Goal: Information Seeking & Learning: Learn about a topic

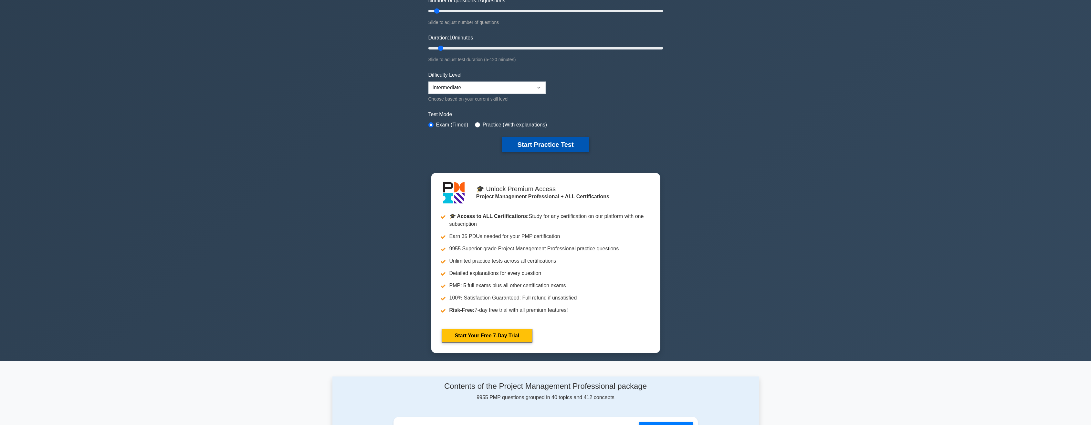
click at [551, 143] on button "Start Practice Test" at bounding box center [545, 144] width 87 height 15
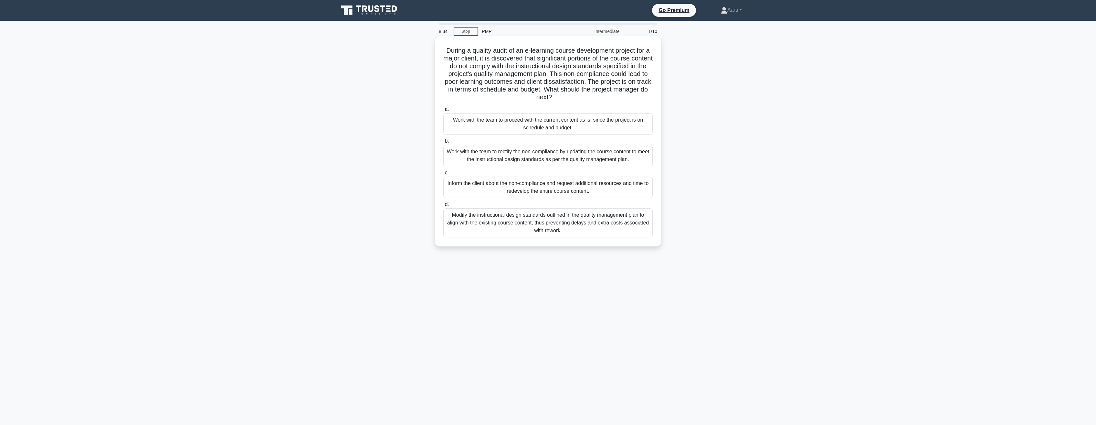
click at [479, 158] on div "Work with the team to rectify the non-compliance by updating the course content…" at bounding box center [547, 155] width 209 height 21
click at [443, 143] on input "b. Work with the team to rectify the non-compliance by updating the course cont…" at bounding box center [443, 141] width 0 height 4
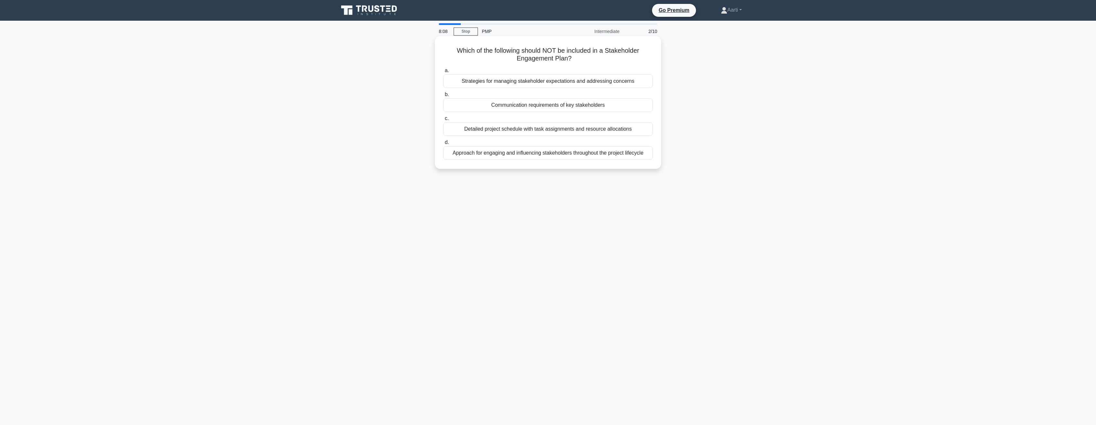
click at [516, 131] on div "Detailed project schedule with task assignments and resource allocations" at bounding box center [547, 129] width 209 height 14
click at [443, 121] on input "c. Detailed project schedule with task assignments and resource allocations" at bounding box center [443, 118] width 0 height 4
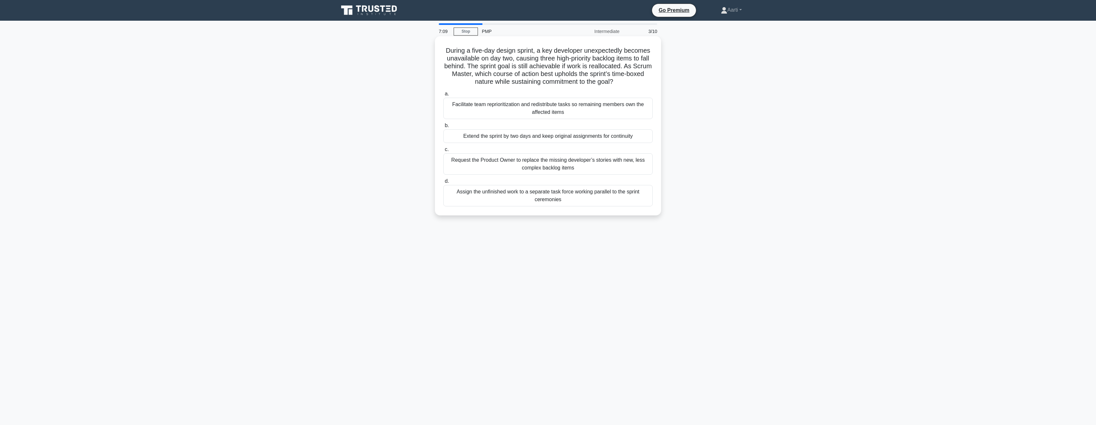
click at [512, 111] on div "Facilitate team reprioritization and redistribute tasks so remaining members ow…" at bounding box center [547, 108] width 209 height 21
click at [443, 96] on input "a. Facilitate team reprioritization and redistribute tasks so remaining members…" at bounding box center [443, 94] width 0 height 4
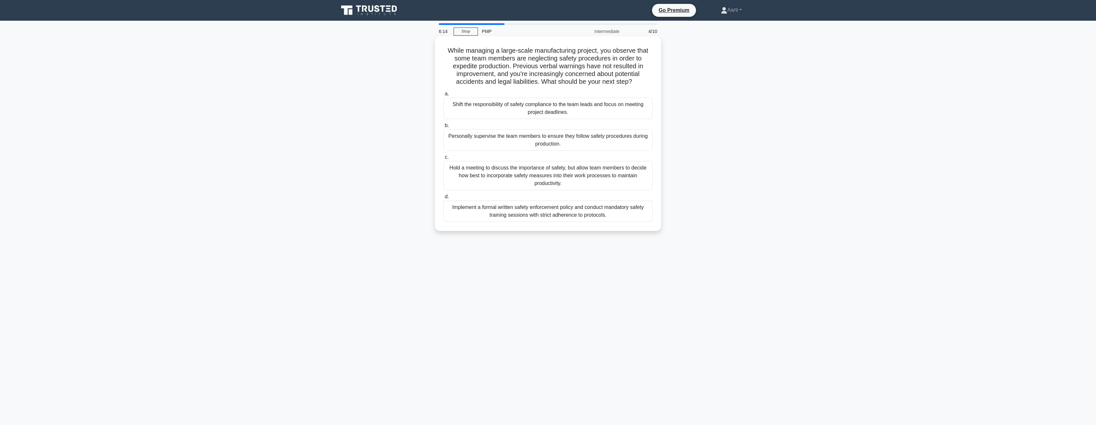
click at [542, 216] on div "Implement a formal written safety enforcement policy and conduct mandatory safe…" at bounding box center [547, 210] width 209 height 21
click at [443, 199] on input "d. Implement a formal written safety enforcement policy and conduct mandatory s…" at bounding box center [443, 197] width 0 height 4
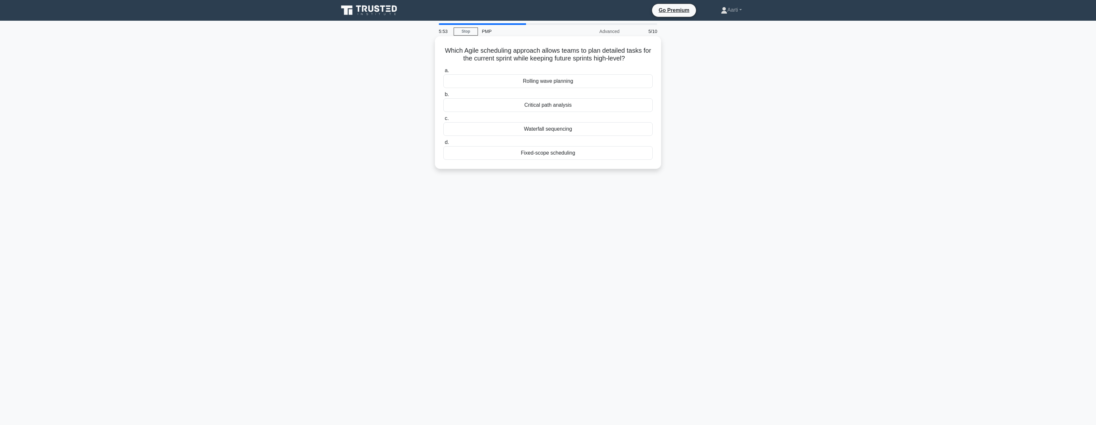
click at [545, 83] on div "Rolling wave planning" at bounding box center [547, 81] width 209 height 14
click at [443, 73] on input "a. Rolling wave planning" at bounding box center [443, 71] width 0 height 4
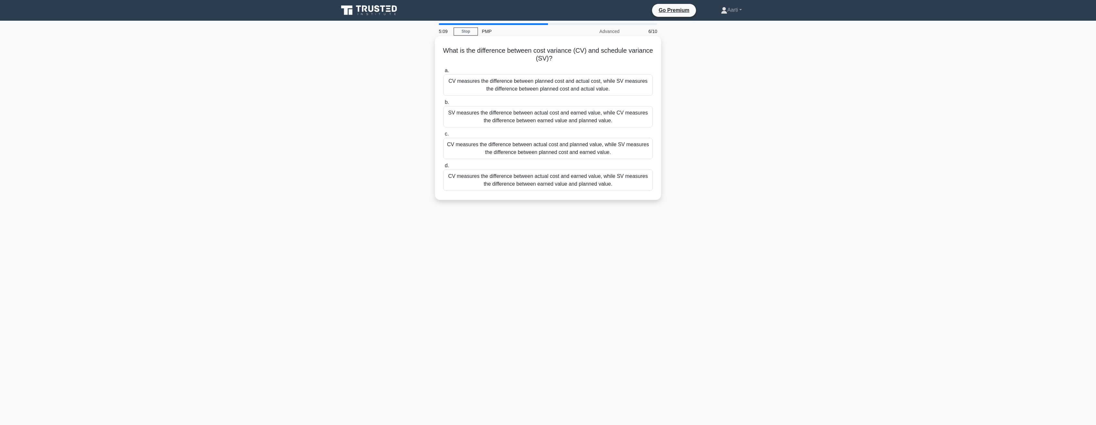
click at [527, 183] on div "CV measures the difference between actual cost and earned value, while SV measu…" at bounding box center [547, 179] width 209 height 21
click at [443, 168] on input "d. CV measures the difference between actual cost and earned value, while SV me…" at bounding box center [443, 166] width 0 height 4
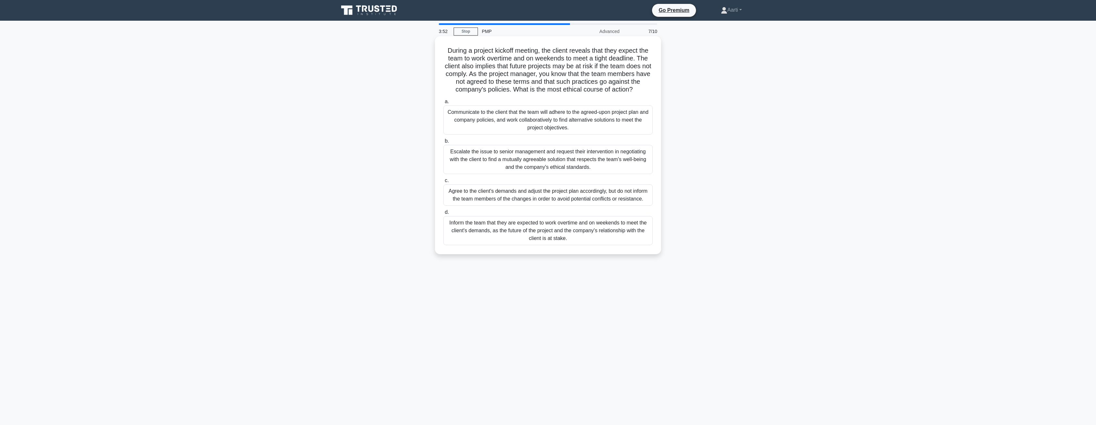
click at [515, 160] on div "Escalate the issue to senior management and request their intervention in negot…" at bounding box center [547, 159] width 209 height 29
click at [443, 143] on input "b. Escalate the issue to senior management and request their intervention in ne…" at bounding box center [443, 141] width 0 height 4
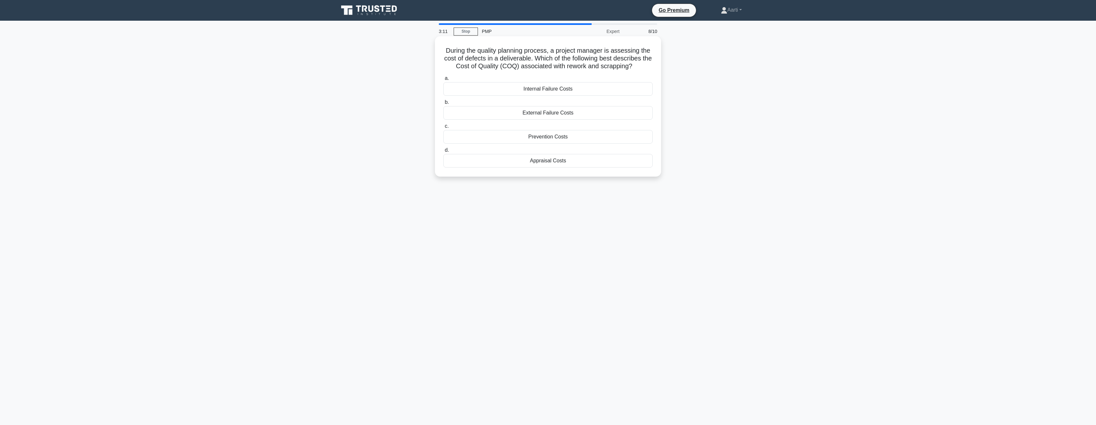
click at [526, 136] on div "Prevention Costs" at bounding box center [547, 137] width 209 height 14
click at [443, 128] on input "c. Prevention Costs" at bounding box center [443, 126] width 0 height 4
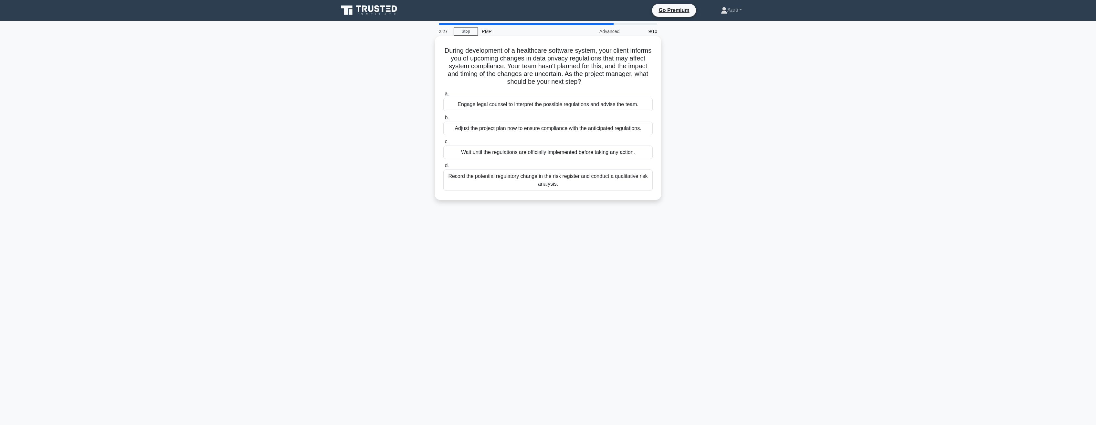
click at [522, 183] on div "Record the potential regulatory change in the risk register and conduct a quali…" at bounding box center [547, 179] width 209 height 21
click at [443, 168] on input "d. Record the potential regulatory change in the risk register and conduct a qu…" at bounding box center [443, 166] width 0 height 4
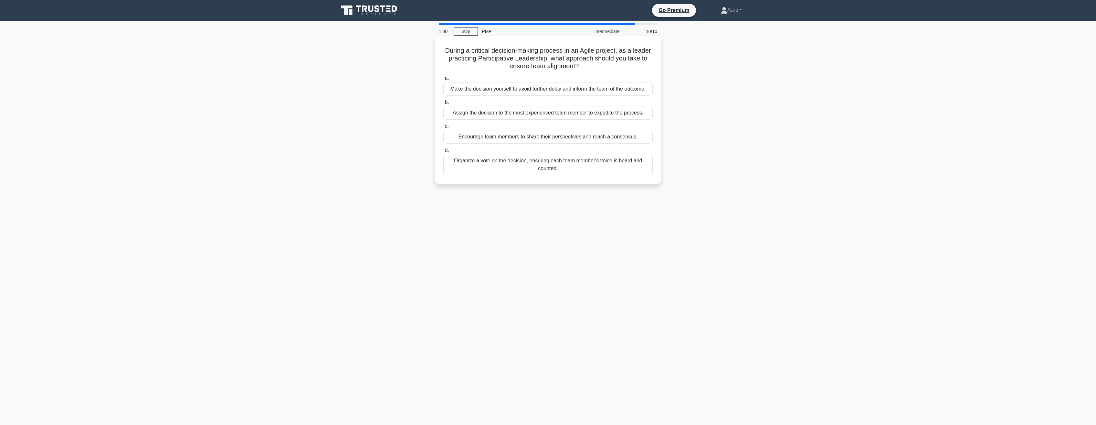
click at [529, 163] on div "Organize a vote on the decision, ensuring each team member's voice is heard and…" at bounding box center [547, 164] width 209 height 21
click at [443, 152] on input "d. Organize a vote on the decision, ensuring each team member's voice is heard …" at bounding box center [443, 150] width 0 height 4
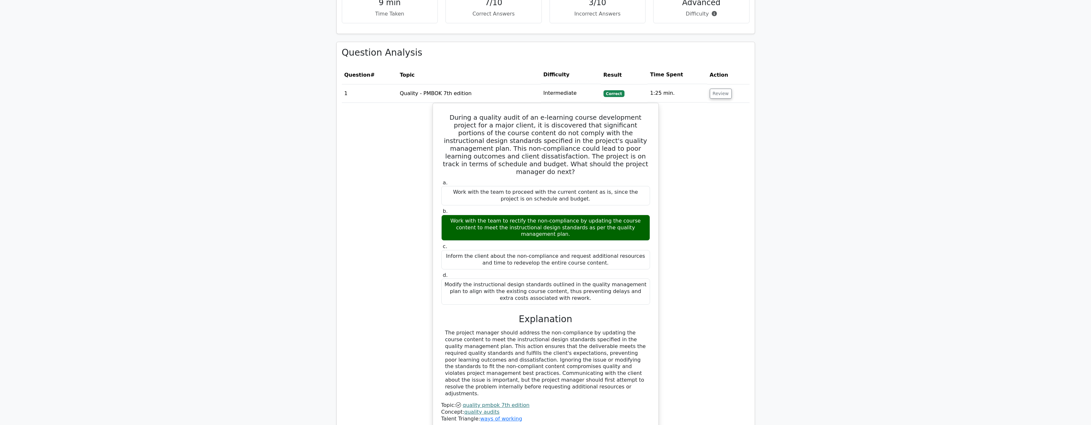
scroll to position [549, 0]
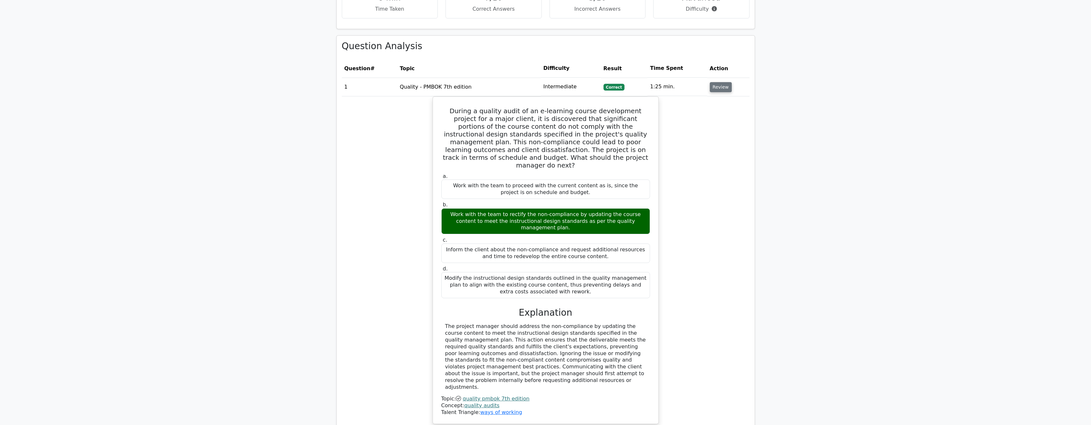
click at [718, 82] on button "Review" at bounding box center [721, 87] width 22 height 10
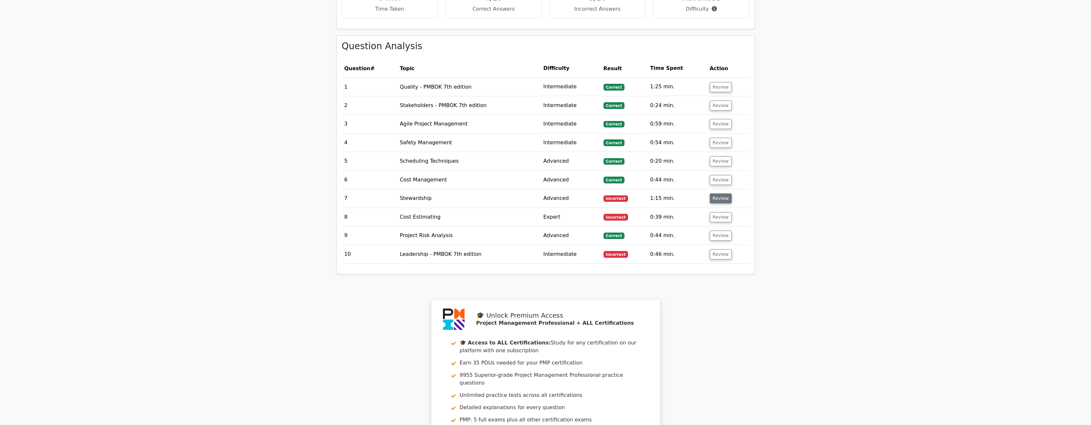
click at [718, 193] on button "Review" at bounding box center [721, 198] width 22 height 10
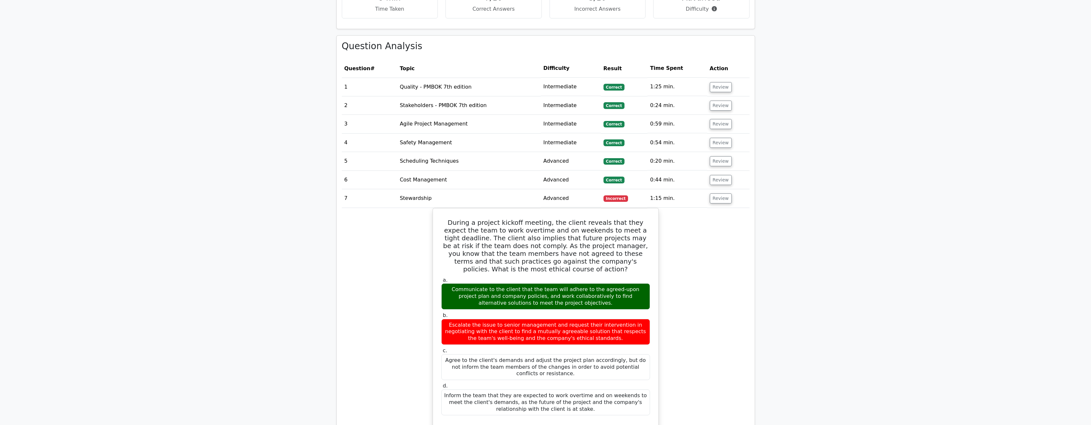
scroll to position [614, 0]
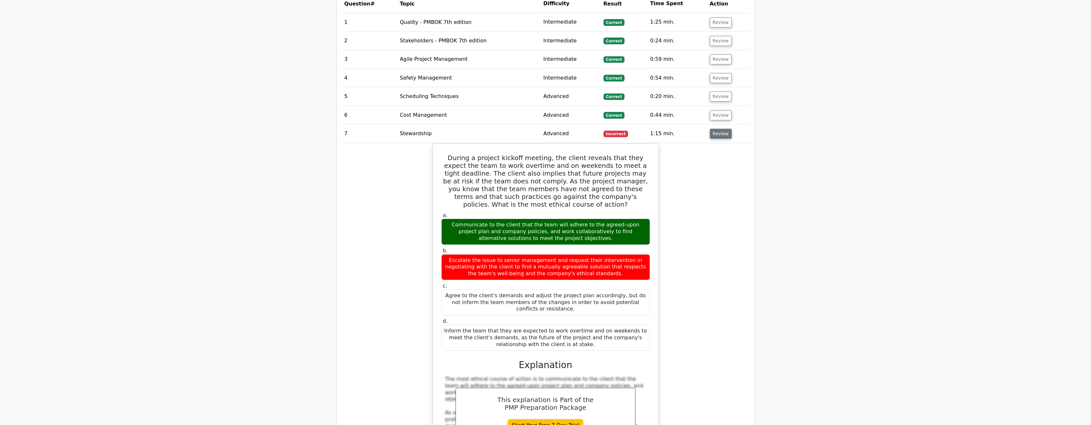
click at [722, 129] on button "Review" at bounding box center [721, 134] width 22 height 10
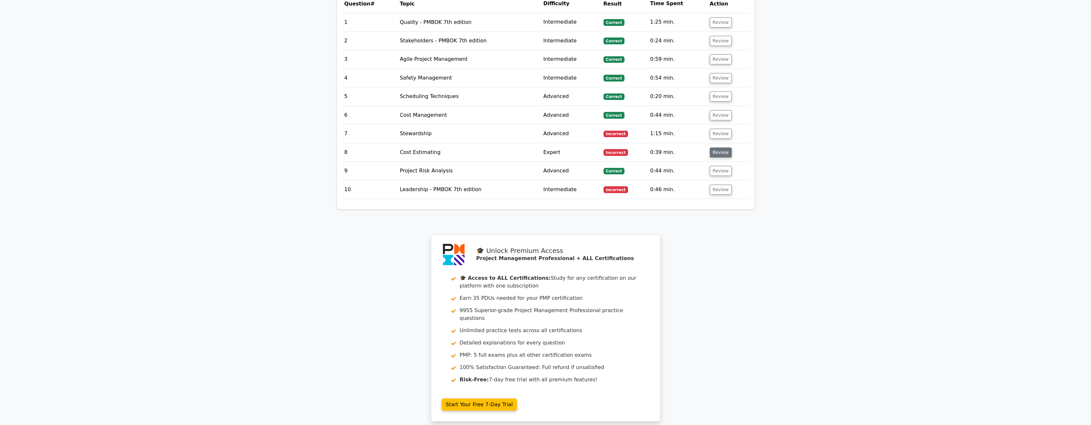
click at [719, 147] on button "Review" at bounding box center [721, 152] width 22 height 10
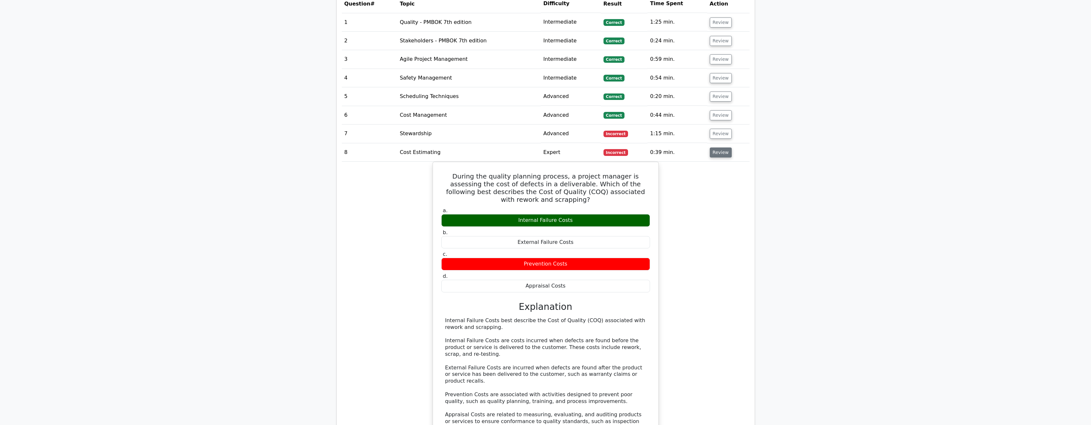
click at [719, 147] on button "Review" at bounding box center [721, 152] width 22 height 10
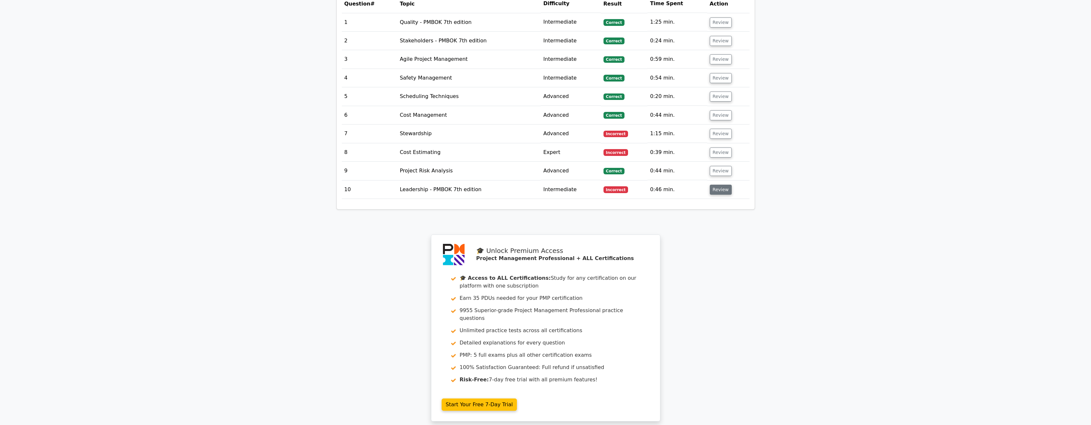
click at [722, 185] on button "Review" at bounding box center [721, 190] width 22 height 10
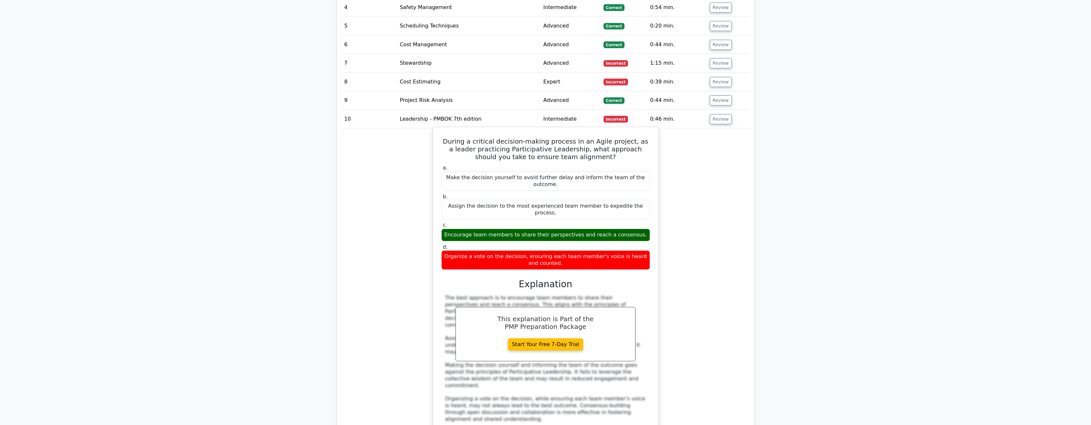
scroll to position [679, 0]
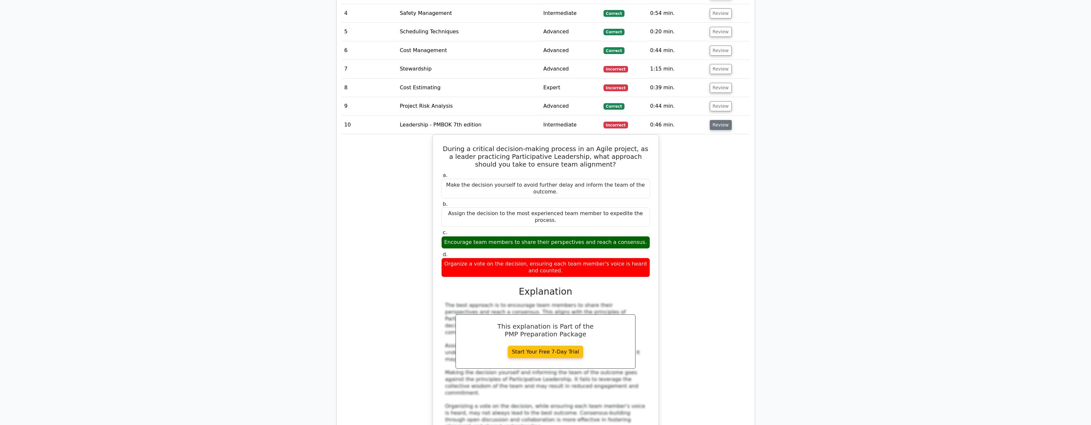
click at [717, 120] on button "Review" at bounding box center [721, 125] width 22 height 10
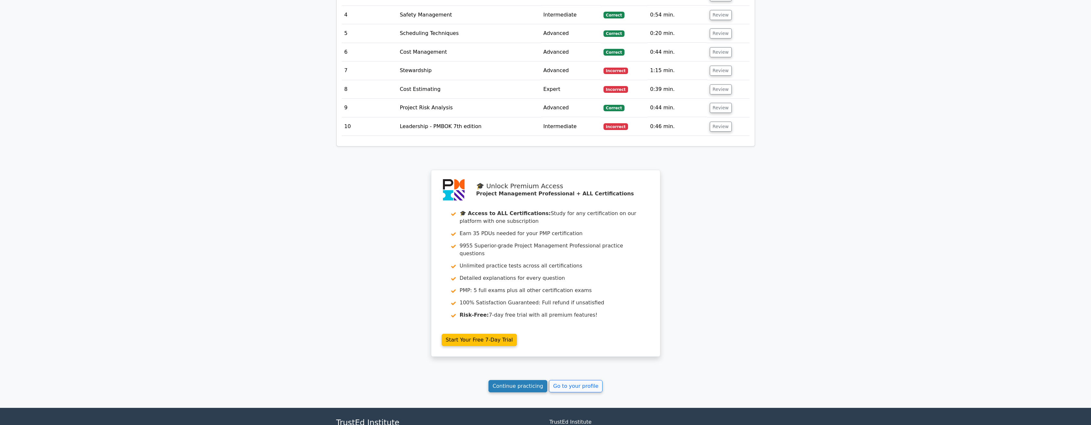
click at [518, 380] on link "Continue practicing" at bounding box center [518, 386] width 59 height 12
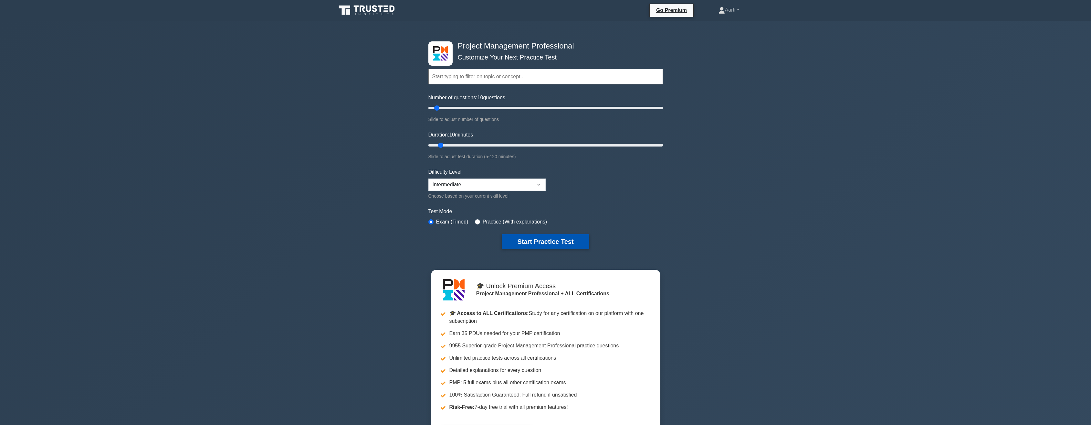
click at [533, 242] on button "Start Practice Test" at bounding box center [545, 241] width 87 height 15
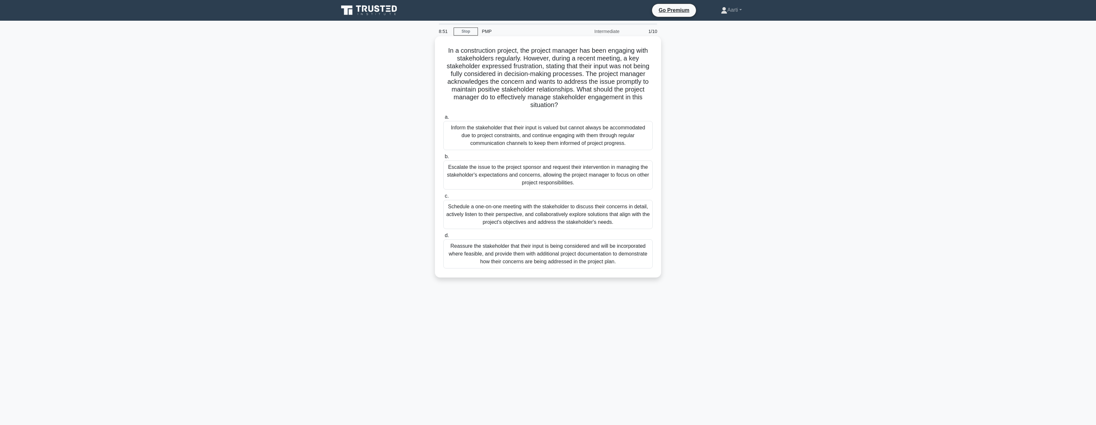
click at [512, 217] on div "Schedule a one-on-one meeting with the stakeholder to discuss their concerns in…" at bounding box center [547, 214] width 209 height 29
click at [443, 198] on input "c. Schedule a one-on-one meeting with the stakeholder to discuss their concerns…" at bounding box center [443, 196] width 0 height 4
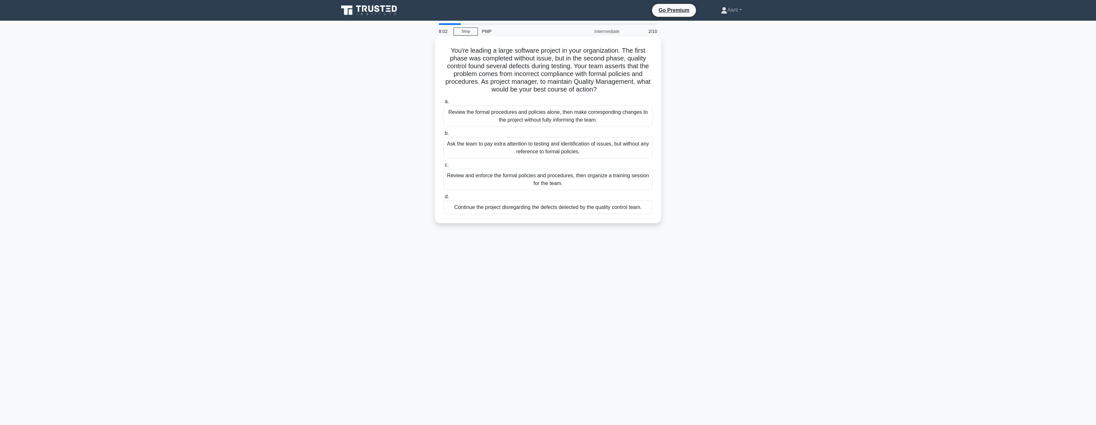
click at [500, 181] on div "Review and enforce the formal policies and procedures, then organize a training…" at bounding box center [547, 179] width 209 height 21
click at [443, 167] on input "c. Review and enforce the formal policies and procedures, then organize a train…" at bounding box center [443, 165] width 0 height 4
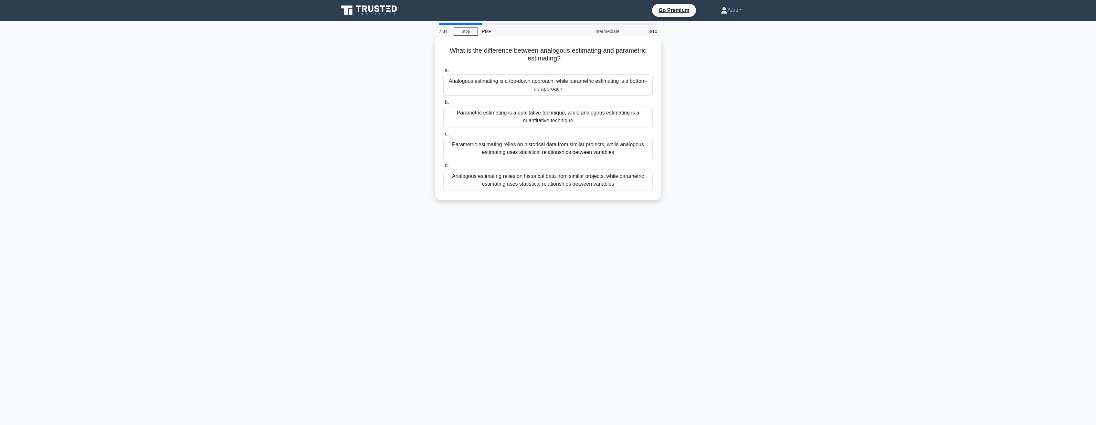
click at [525, 182] on div "Analogous estimating relies on historical data from similar projects, while par…" at bounding box center [547, 179] width 209 height 21
click at [443, 168] on input "d. Analogous estimating relies on historical data from similar projects, while …" at bounding box center [443, 166] width 0 height 4
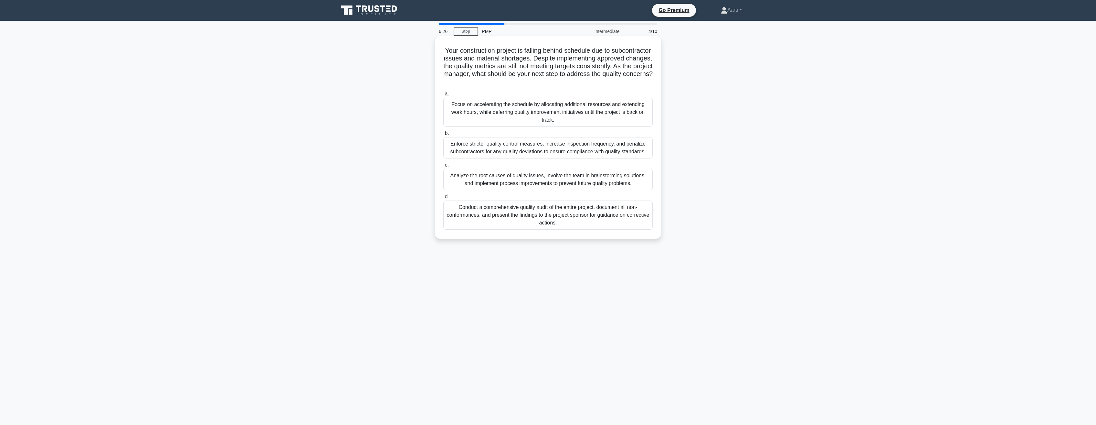
click at [534, 185] on div "Analyze the root causes of quality issues, involve the team in brainstorming so…" at bounding box center [547, 179] width 209 height 21
click at [443, 167] on input "c. Analyze the root causes of quality issues, involve the team in brainstorming…" at bounding box center [443, 165] width 0 height 4
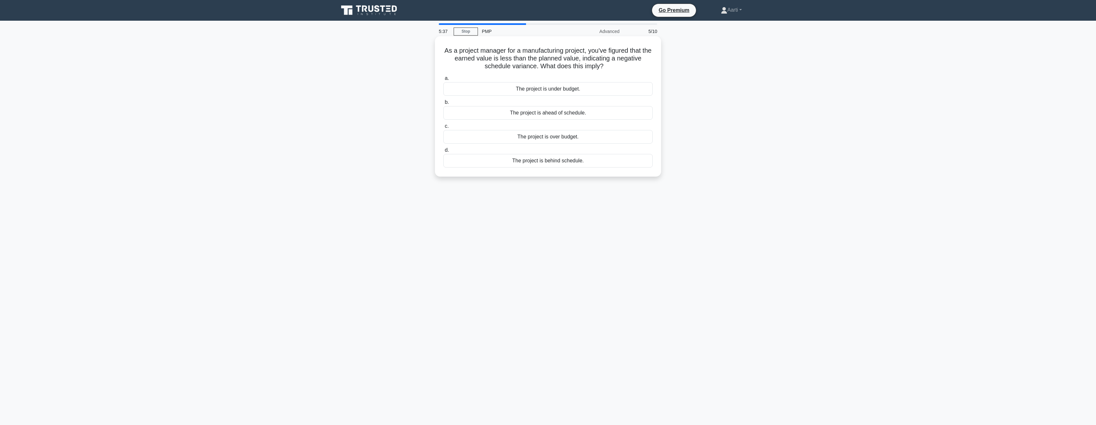
click at [538, 160] on div "The project is behind schedule." at bounding box center [547, 161] width 209 height 14
click at [443, 152] on input "d. The project is behind schedule." at bounding box center [443, 150] width 0 height 4
click at [541, 158] on div "Noise" at bounding box center [547, 161] width 209 height 14
click at [443, 152] on input "d. Noise" at bounding box center [443, 150] width 0 height 4
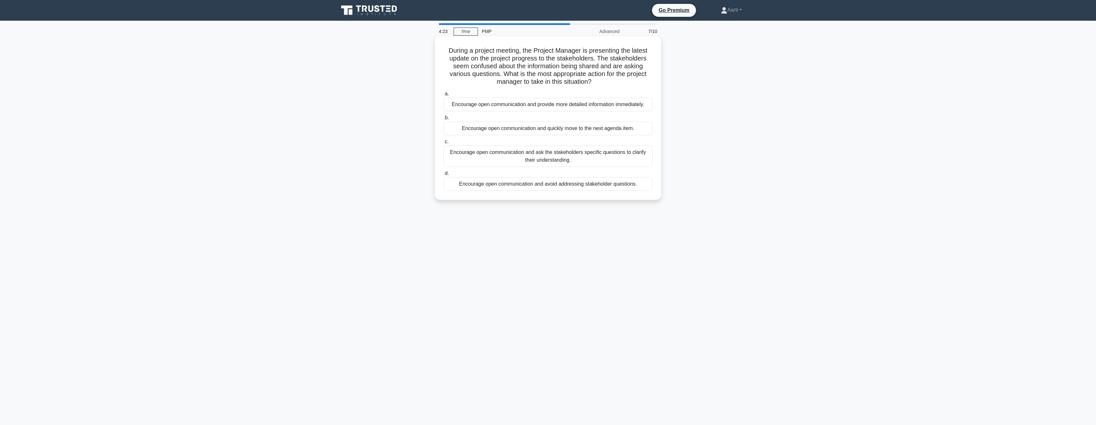
click at [594, 107] on div "Encourage open communication and provide more detailed information immediately." at bounding box center [547, 105] width 209 height 14
click at [443, 96] on input "a. Encourage open communication and provide more detailed information immediate…" at bounding box center [443, 94] width 0 height 4
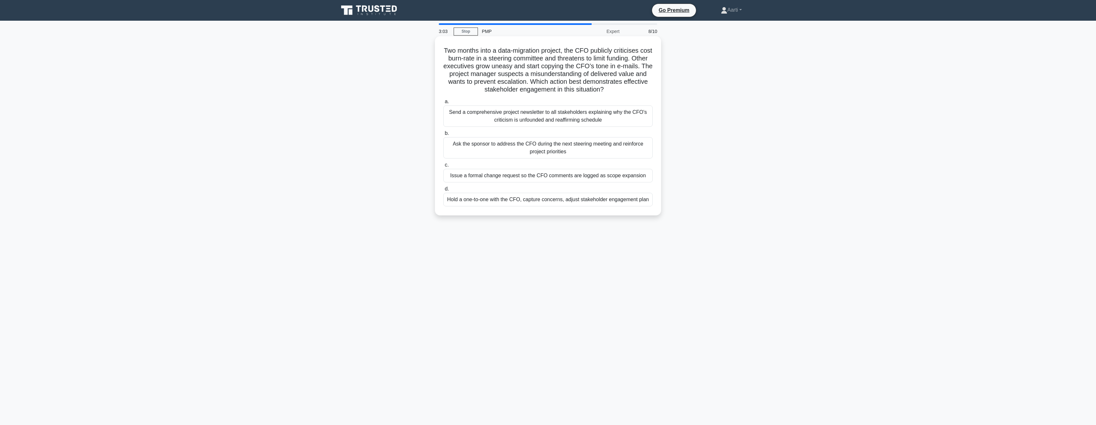
click at [547, 120] on div "Send a comprehensive project newsletter to all stakeholders explaining why the …" at bounding box center [547, 115] width 209 height 21
click at [443, 104] on input "a. Send a comprehensive project newsletter to all stakeholders explaining why t…" at bounding box center [443, 102] width 0 height 4
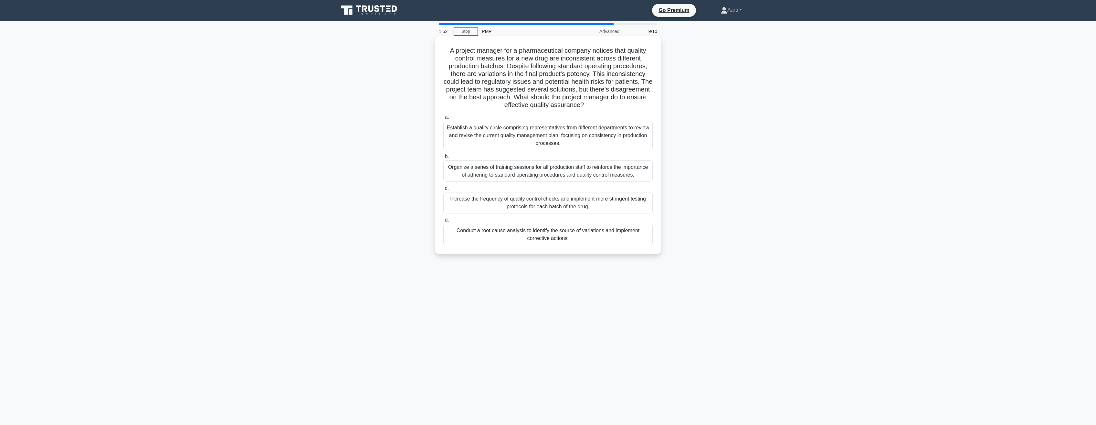
click at [539, 234] on div "Conduct a root cause analysis to identify the source of variations and implemen…" at bounding box center [547, 234] width 209 height 21
click at [443, 222] on input "d. Conduct a root cause analysis to identify the source of variations and imple…" at bounding box center [443, 220] width 0 height 4
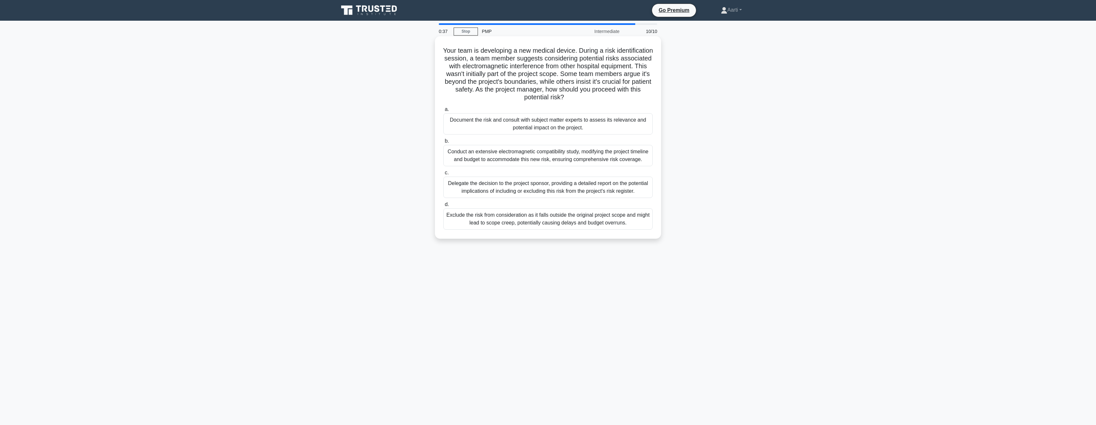
click at [490, 126] on div "Document the risk and consult with subject matter experts to assess its relevan…" at bounding box center [547, 123] width 209 height 21
click at [443, 112] on input "a. Document the risk and consult with subject matter experts to assess its rele…" at bounding box center [443, 109] width 0 height 4
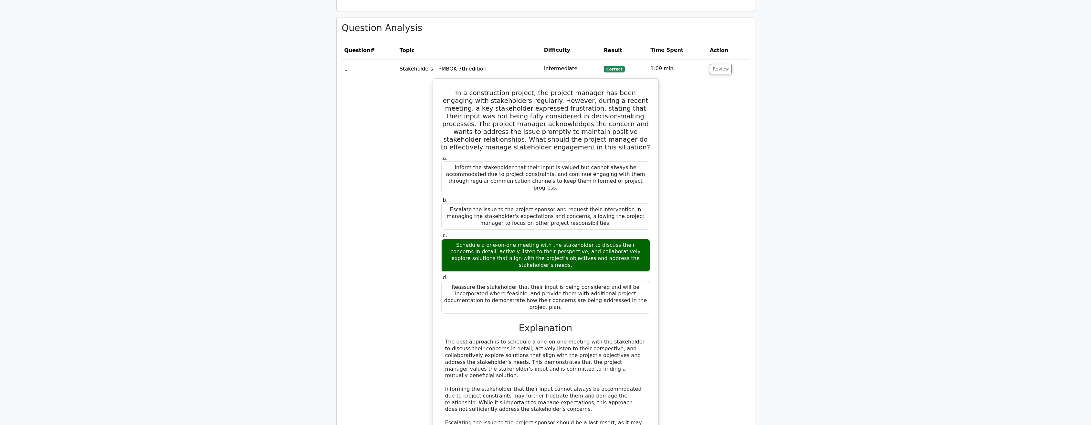
scroll to position [452, 0]
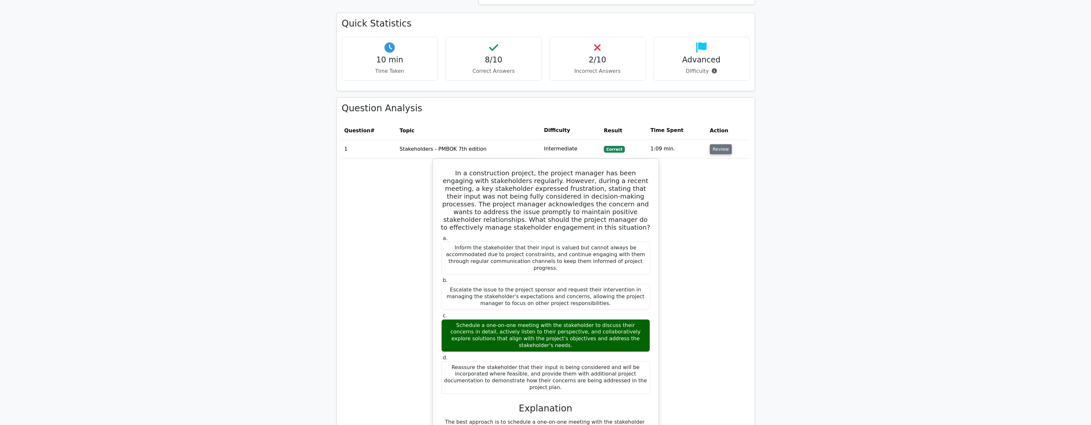
click at [722, 144] on button "Review" at bounding box center [721, 149] width 22 height 10
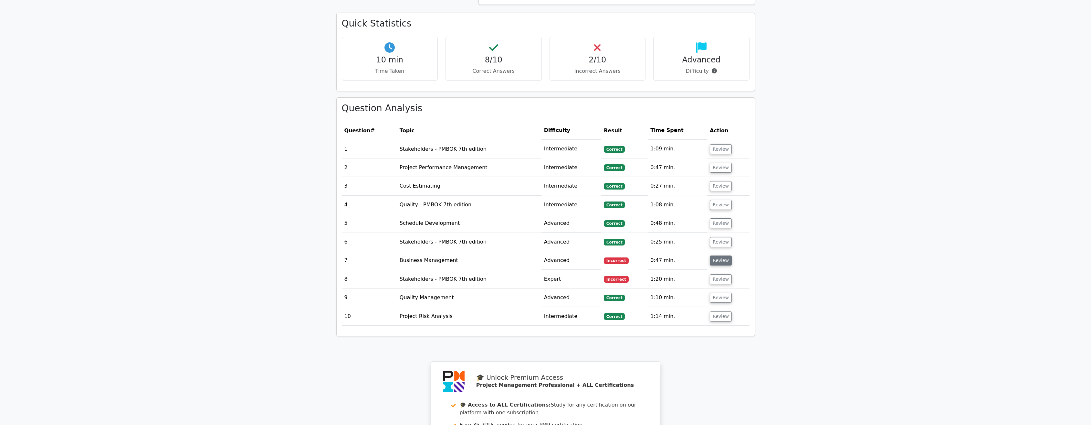
click at [723, 255] on button "Review" at bounding box center [721, 260] width 22 height 10
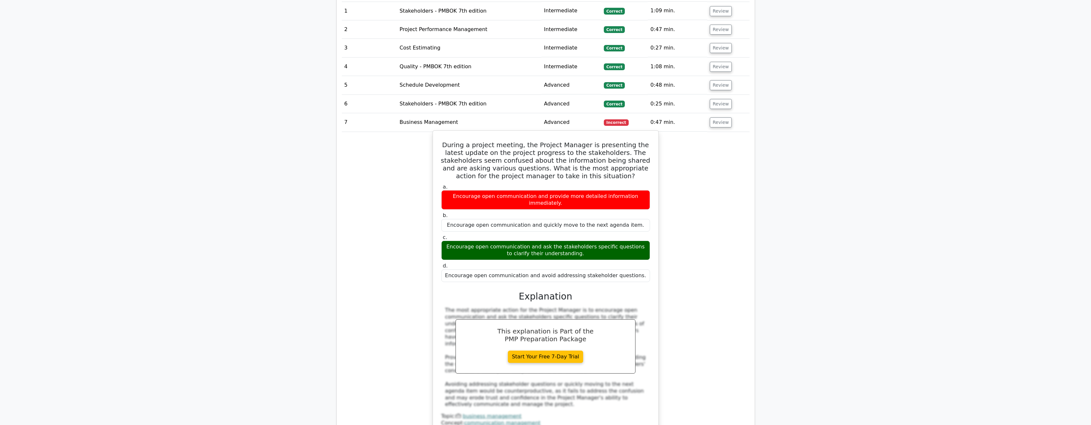
scroll to position [582, 0]
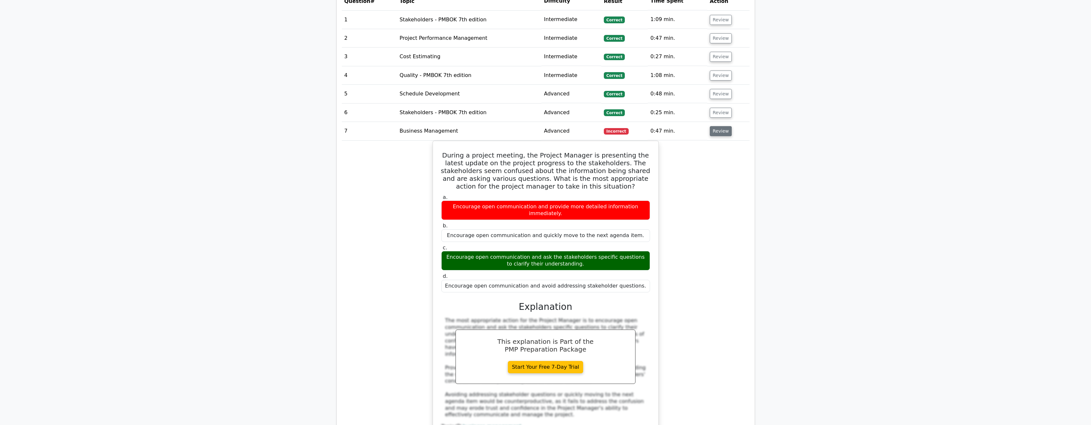
click at [724, 126] on button "Review" at bounding box center [721, 131] width 22 height 10
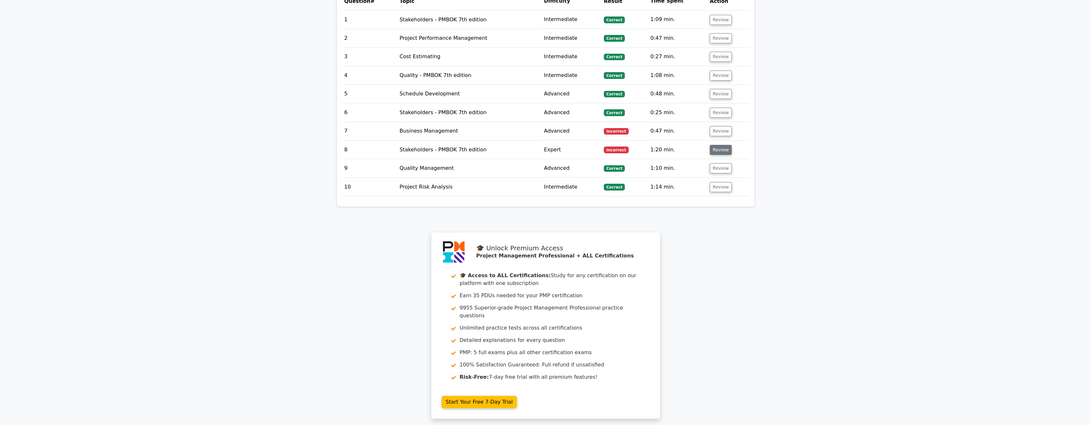
click at [721, 145] on button "Review" at bounding box center [721, 150] width 22 height 10
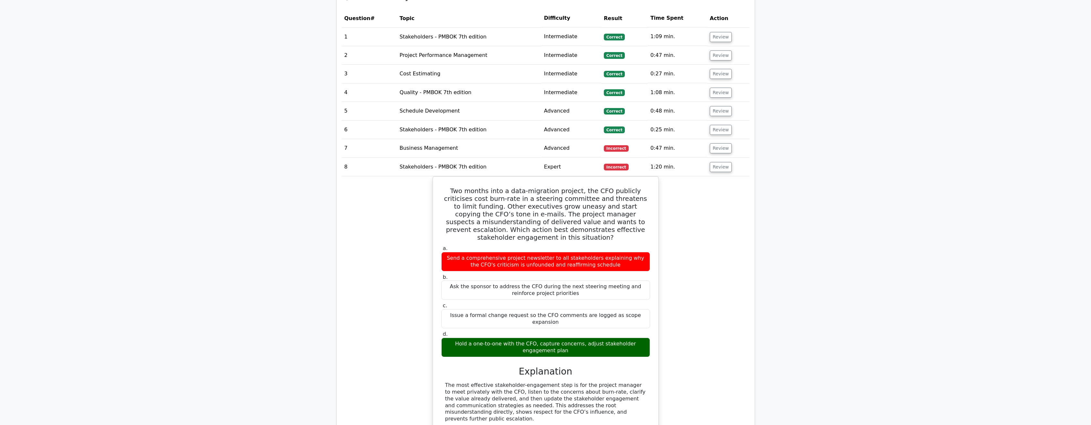
scroll to position [549, 0]
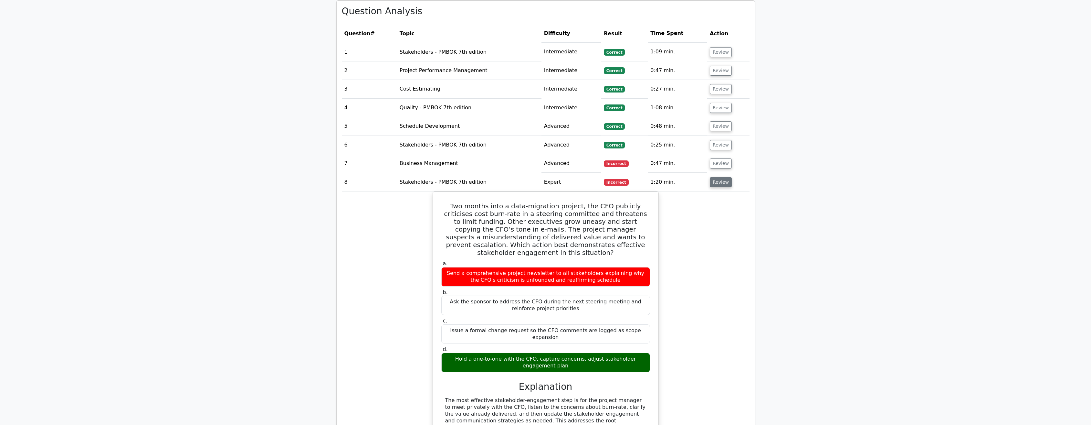
click at [723, 177] on button "Review" at bounding box center [721, 182] width 22 height 10
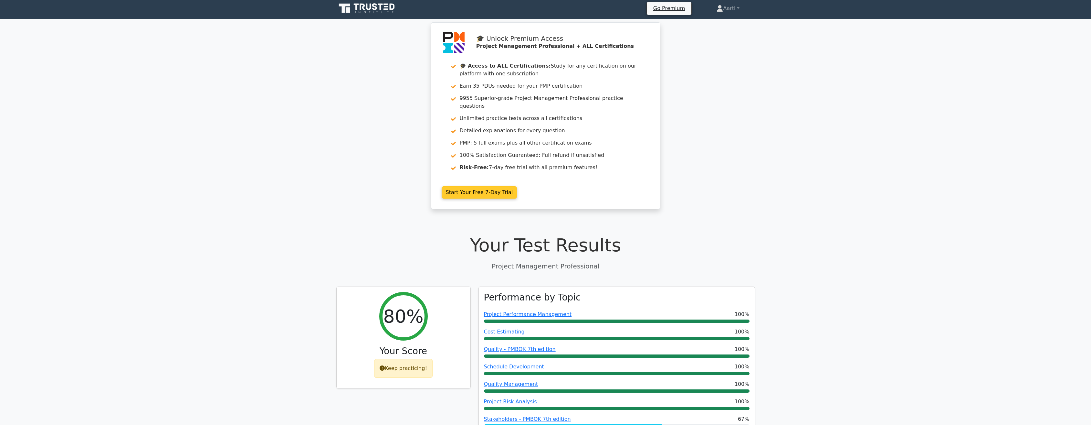
scroll to position [0, 0]
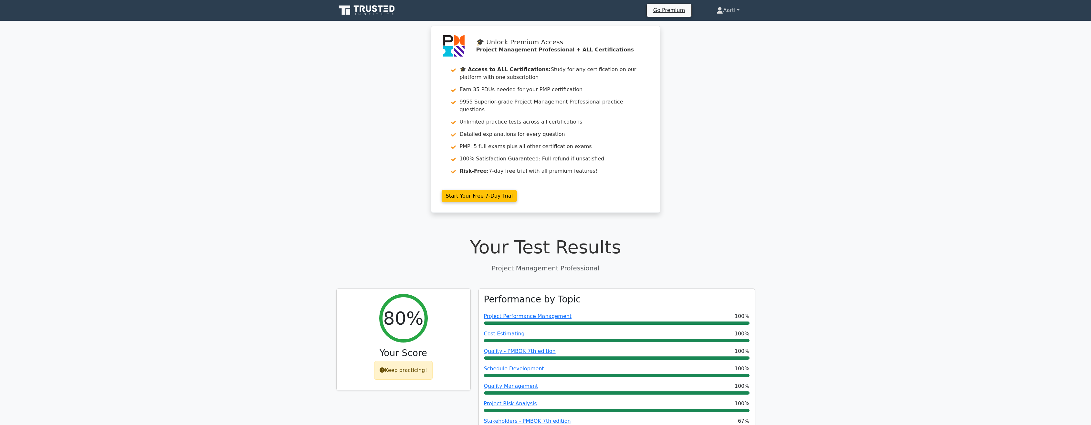
click at [738, 10] on link "Aarti" at bounding box center [728, 10] width 54 height 13
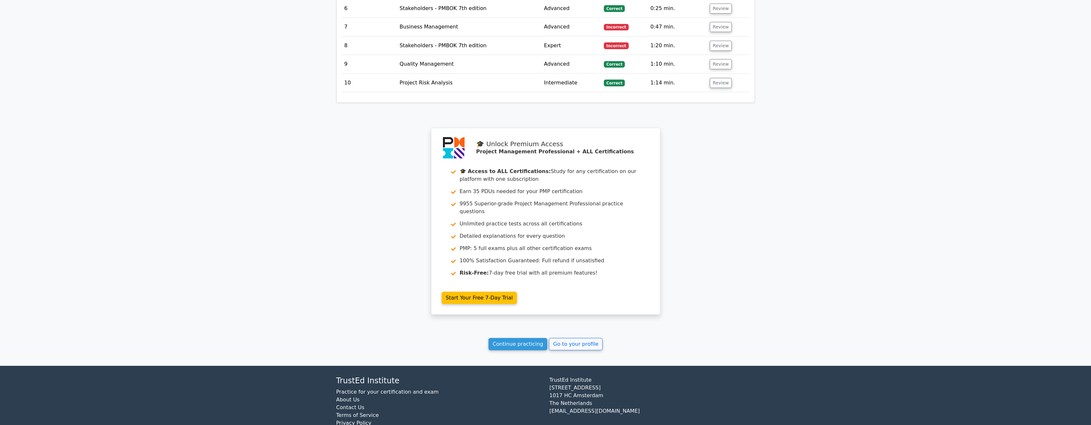
scroll to position [688, 0]
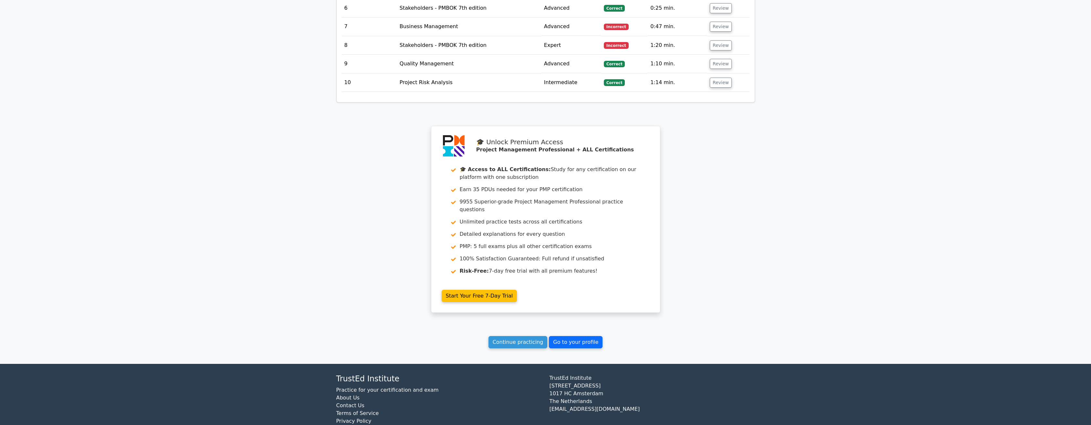
click at [567, 336] on link "Go to your profile" at bounding box center [576, 342] width 54 height 12
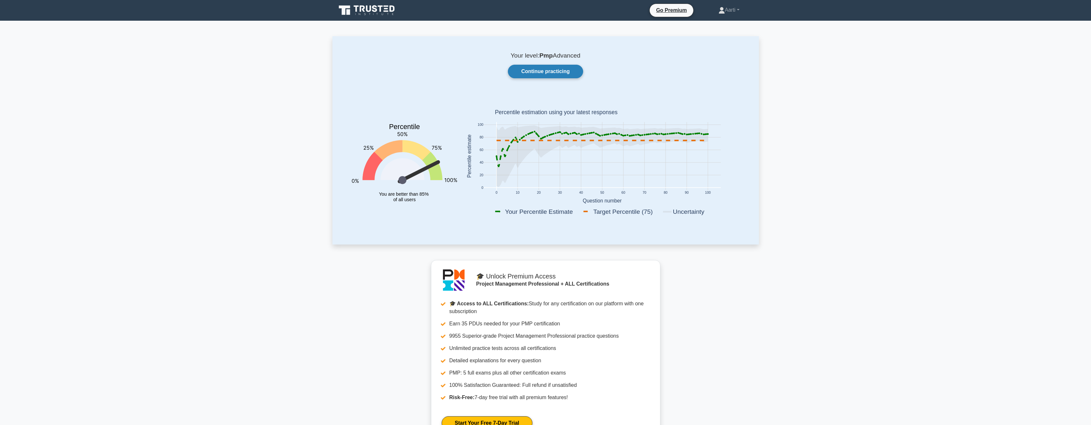
click at [556, 70] on link "Continue practicing" at bounding box center [545, 72] width 75 height 14
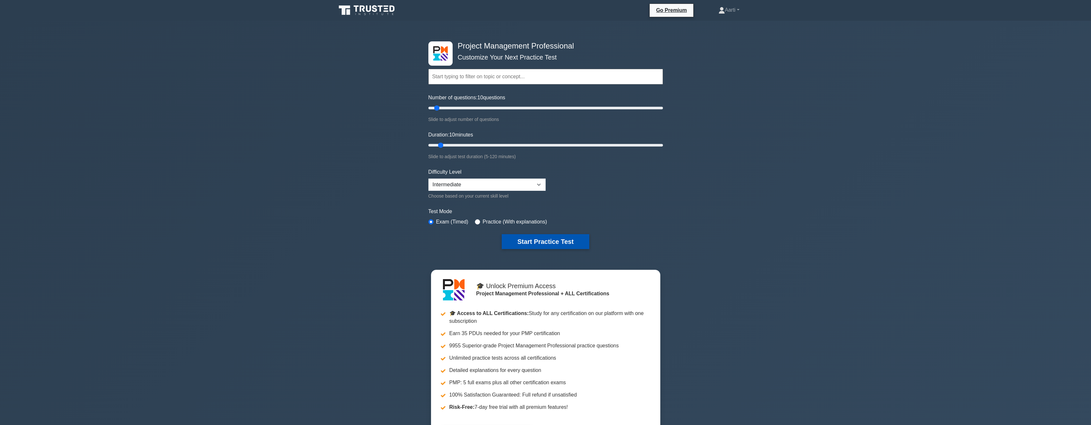
click at [550, 239] on button "Start Practice Test" at bounding box center [545, 241] width 87 height 15
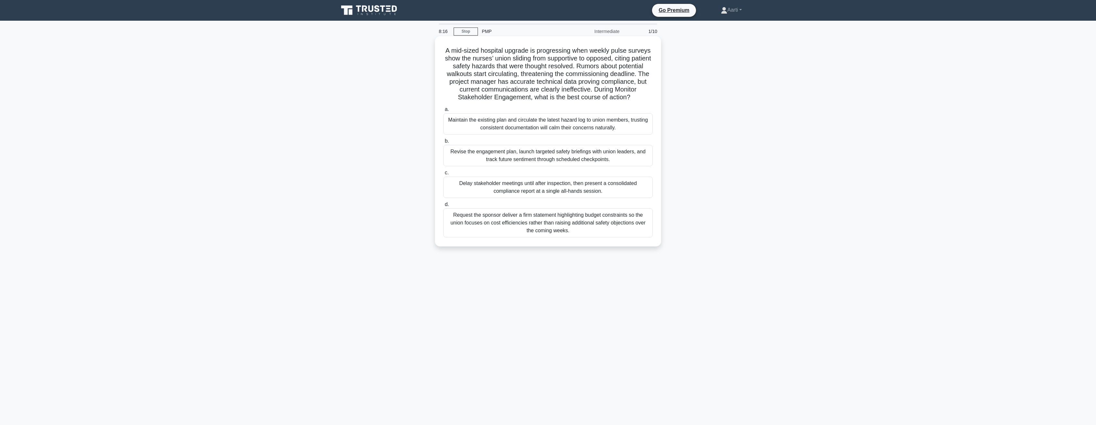
click at [476, 158] on div "Revise the engagement plan, launch targeted safety briefings with union leaders…" at bounding box center [547, 155] width 209 height 21
click at [443, 143] on input "b. Revise the engagement plan, launch targeted safety briefings with union lead…" at bounding box center [443, 141] width 0 height 4
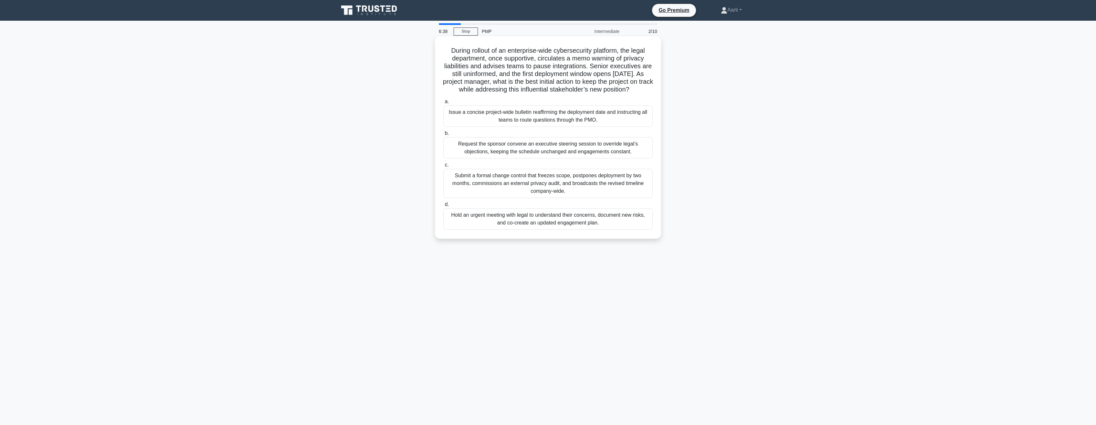
click at [523, 229] on div "Hold an urgent meeting with legal to understand their concerns, document new ri…" at bounding box center [547, 218] width 209 height 21
click at [443, 207] on input "d. Hold an urgent meeting with legal to understand their concerns, document new…" at bounding box center [443, 204] width 0 height 4
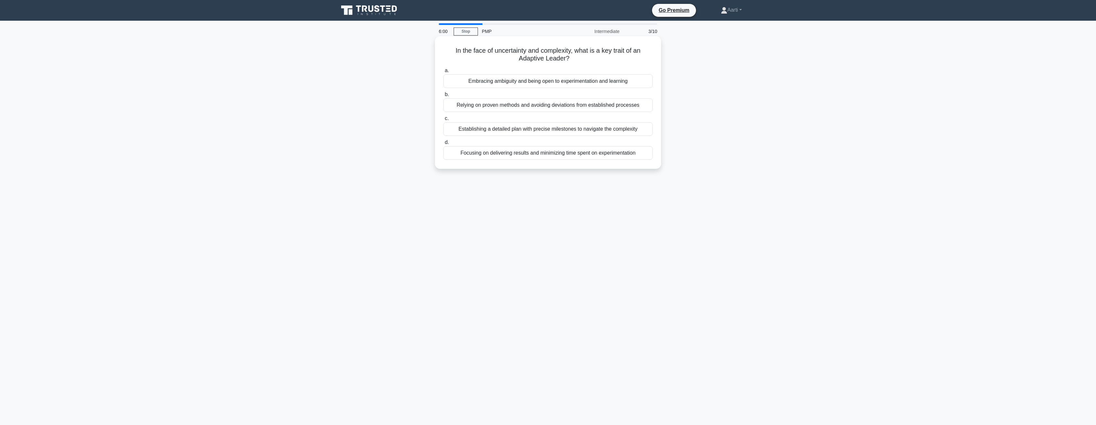
click at [587, 133] on div "Establishing a detailed plan with precise milestones to navigate the complexity" at bounding box center [547, 129] width 209 height 14
click at [443, 121] on input "c. Establishing a detailed plan with precise milestones to navigate the complex…" at bounding box center [443, 118] width 0 height 4
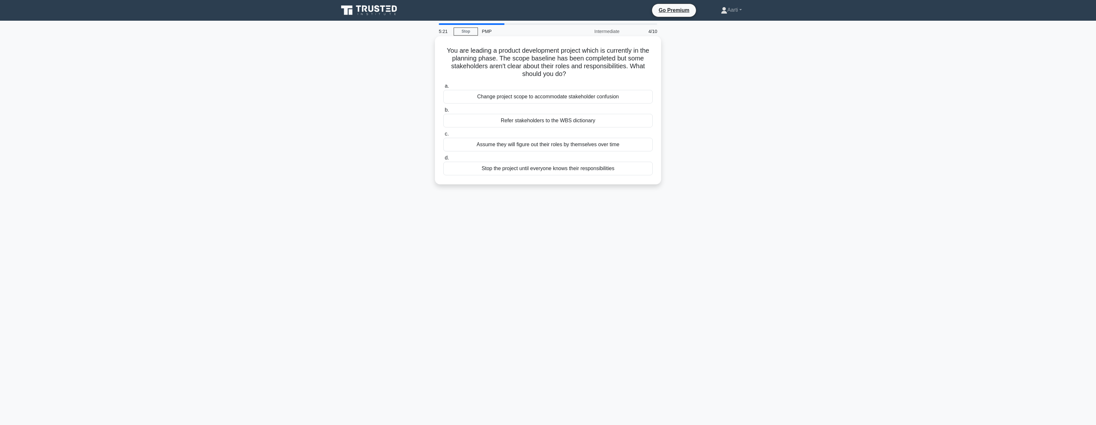
click at [548, 122] on div "Refer stakeholders to the WBS dictionary" at bounding box center [547, 121] width 209 height 14
click at [443, 112] on input "b. Refer stakeholders to the WBS dictionary" at bounding box center [443, 110] width 0 height 4
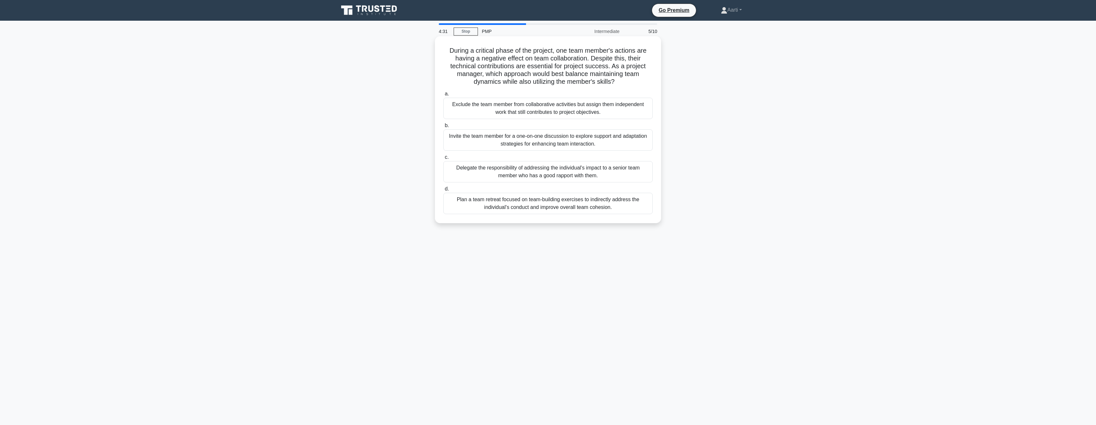
click at [507, 145] on div "Invite the team member for a one-on-one discussion to explore support and adapt…" at bounding box center [547, 139] width 209 height 21
click at [443, 128] on input "b. Invite the team member for a one-on-one discussion to explore support and ad…" at bounding box center [443, 125] width 0 height 4
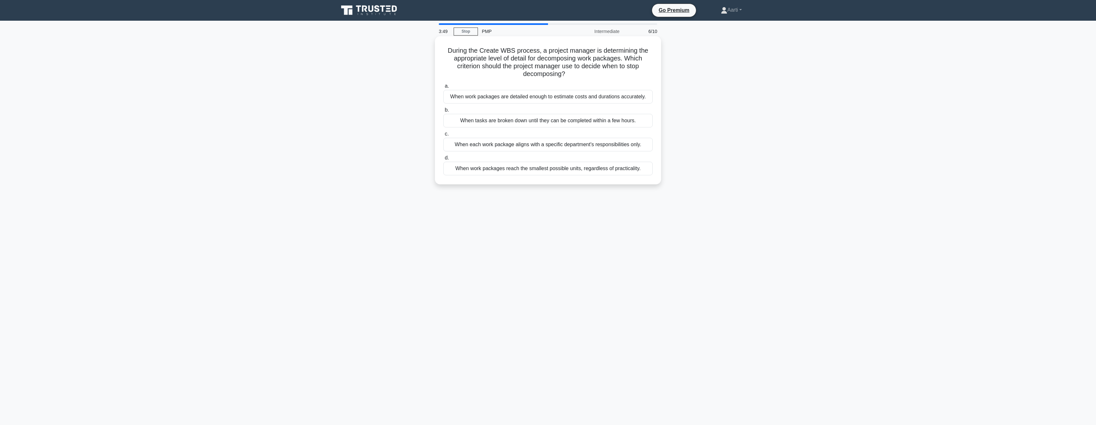
click at [532, 98] on div "When work packages are detailed enough to estimate costs and durations accurate…" at bounding box center [547, 97] width 209 height 14
click at [443, 88] on input "a. When work packages are detailed enough to estimate costs and durations accur…" at bounding box center [443, 86] width 0 height 4
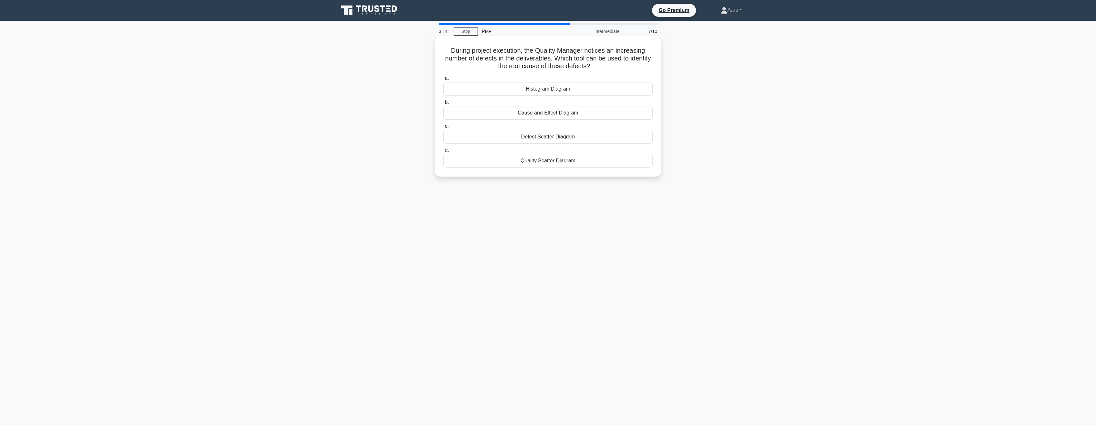
click at [525, 138] on div "Defect Scatter Diagram" at bounding box center [547, 137] width 209 height 14
click at [443, 128] on input "c. Defect Scatter Diagram" at bounding box center [443, 126] width 0 height 4
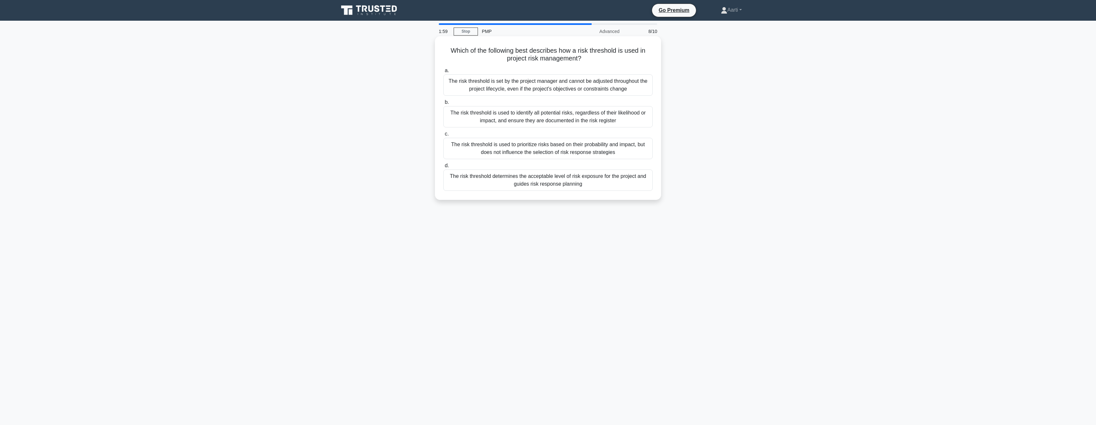
click at [536, 149] on div "The risk threshold is used to prioritize risks based on their probability and i…" at bounding box center [547, 148] width 209 height 21
click at [443, 136] on input "c. The risk threshold is used to prioritize risks based on their probability an…" at bounding box center [443, 134] width 0 height 4
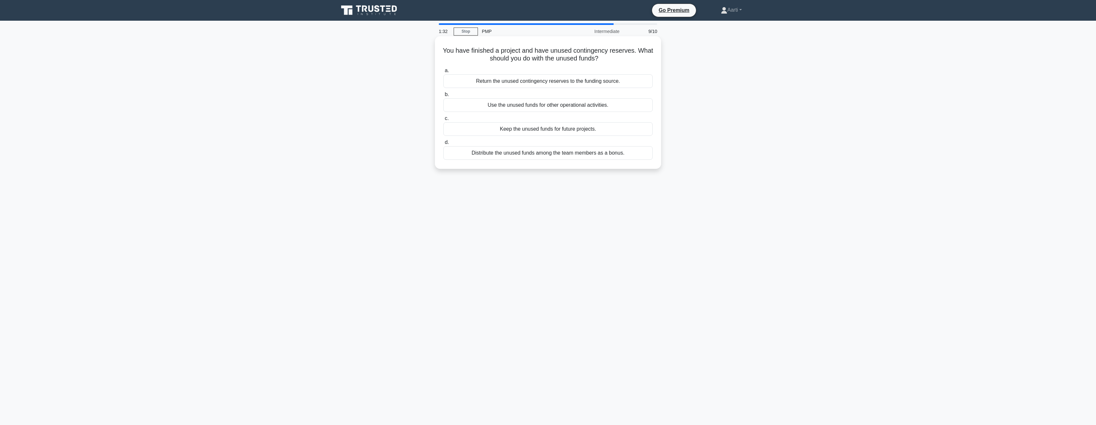
click at [535, 84] on div "Return the unused contingency reserves to the funding source." at bounding box center [547, 81] width 209 height 14
click at [443, 73] on input "a. Return the unused contingency reserves to the funding source." at bounding box center [443, 71] width 0 height 4
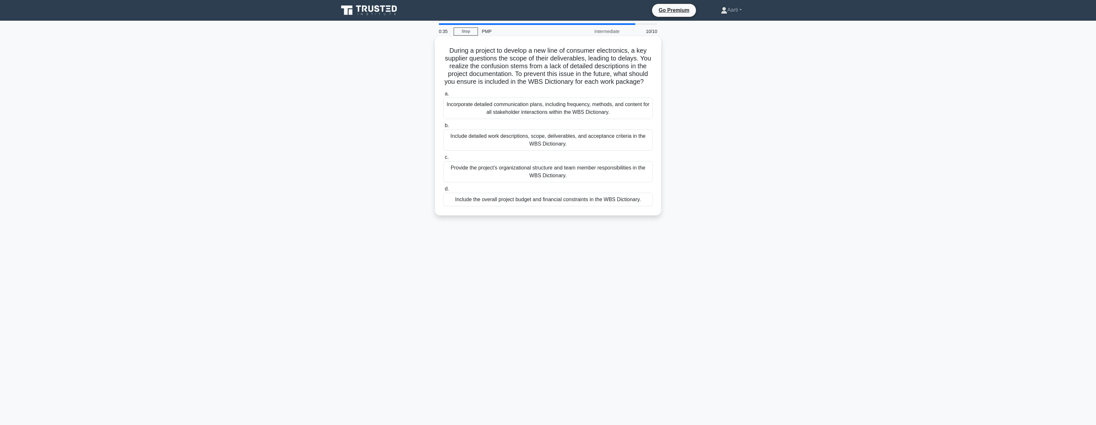
click at [515, 147] on div "Include detailed work descriptions, scope, deliverables, and acceptance criteri…" at bounding box center [547, 139] width 209 height 21
click at [443, 128] on input "b. Include detailed work descriptions, scope, deliverables, and acceptance crit…" at bounding box center [443, 125] width 0 height 4
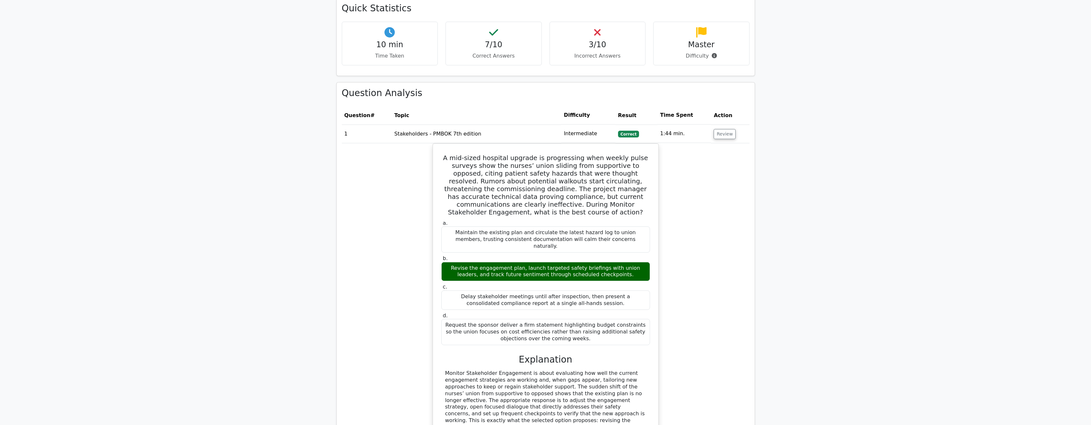
scroll to position [485, 0]
click at [723, 129] on button "Review" at bounding box center [725, 134] width 22 height 10
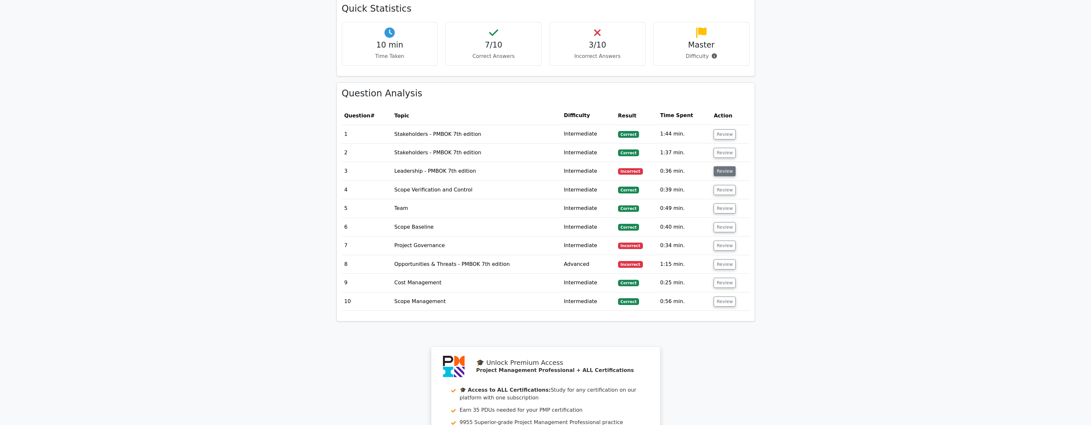
click at [721, 166] on button "Review" at bounding box center [725, 171] width 22 height 10
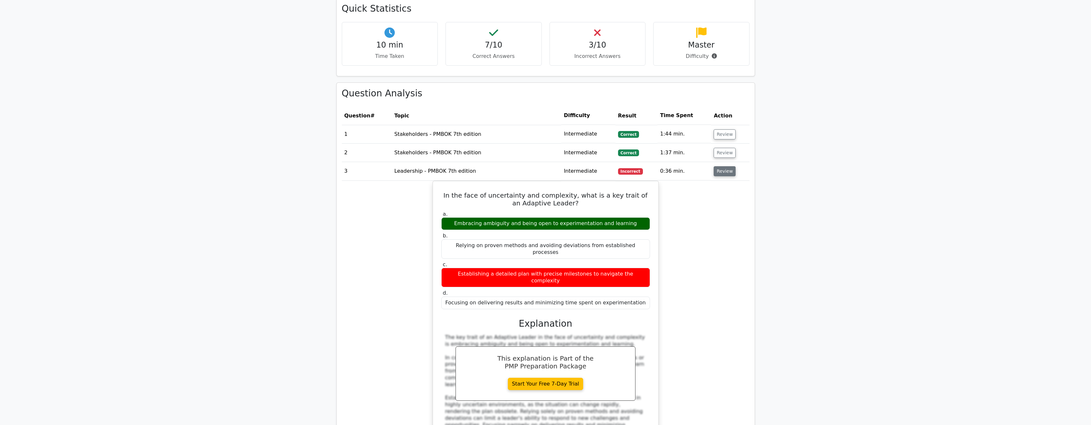
click at [723, 166] on button "Review" at bounding box center [725, 171] width 22 height 10
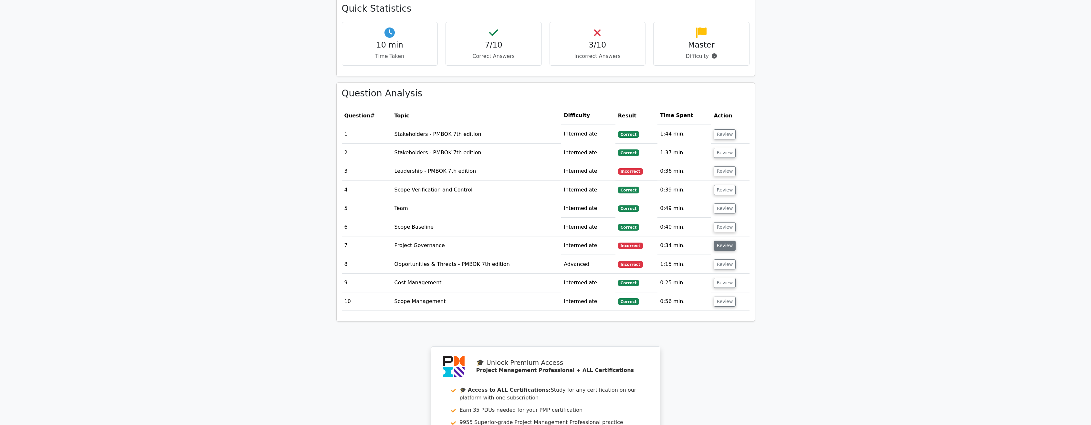
click at [723, 240] on button "Review" at bounding box center [725, 245] width 22 height 10
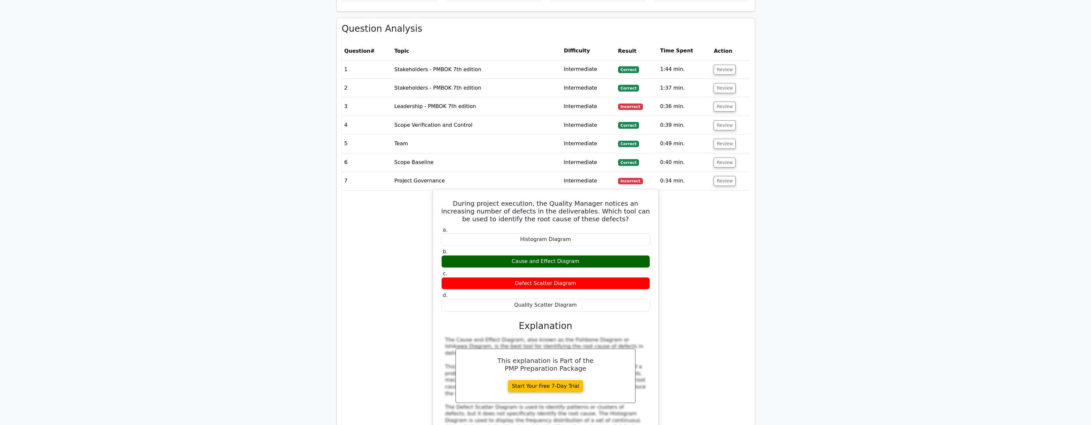
scroll to position [582, 0]
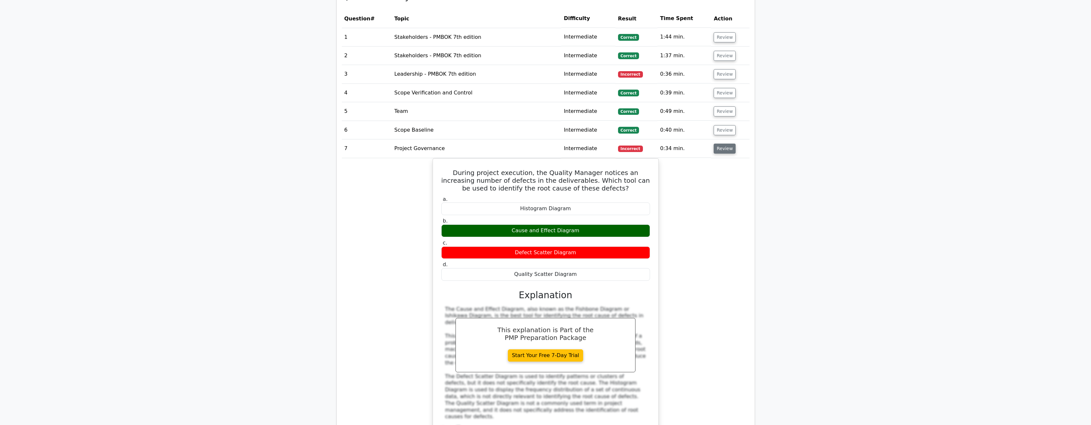
click at [725, 143] on button "Review" at bounding box center [725, 148] width 22 height 10
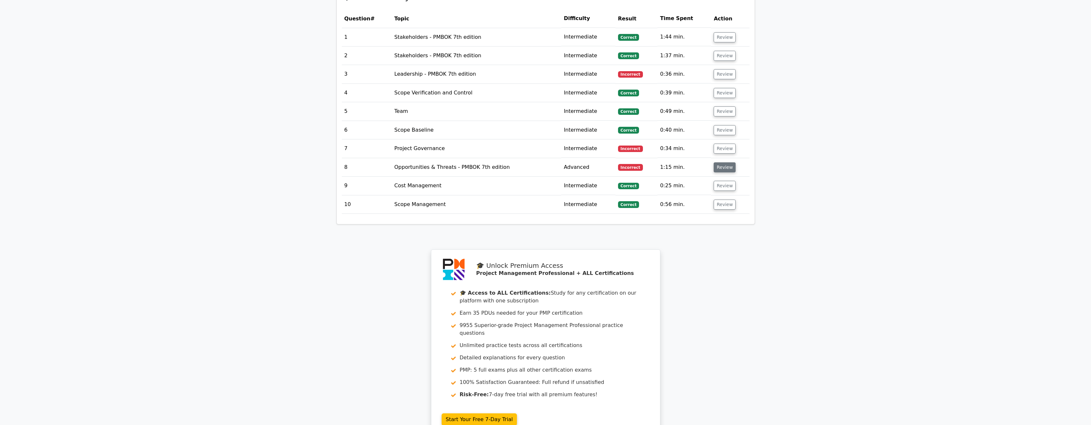
click at [724, 162] on button "Review" at bounding box center [725, 167] width 22 height 10
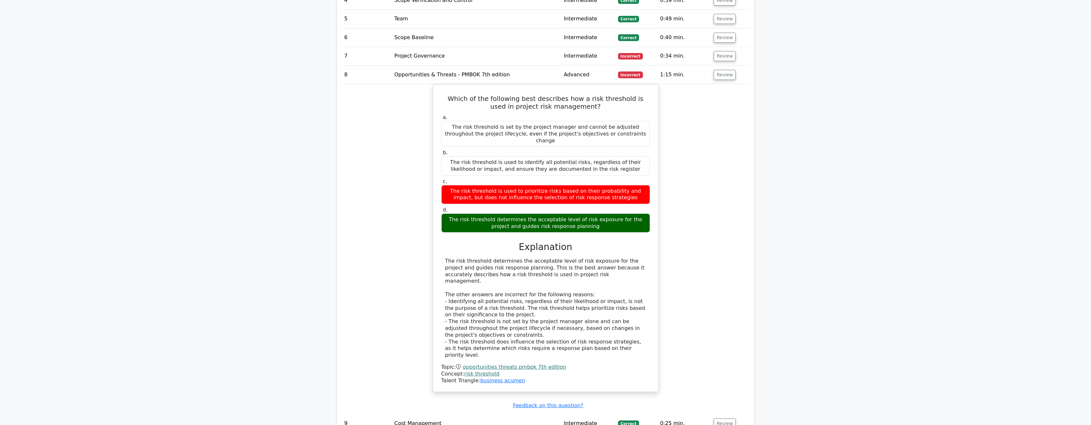
scroll to position [679, 0]
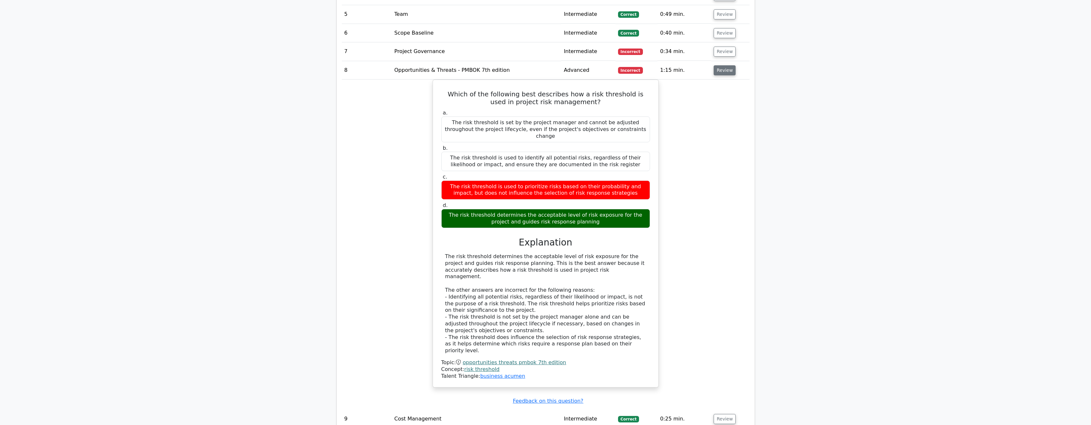
click at [725, 65] on button "Review" at bounding box center [725, 70] width 22 height 10
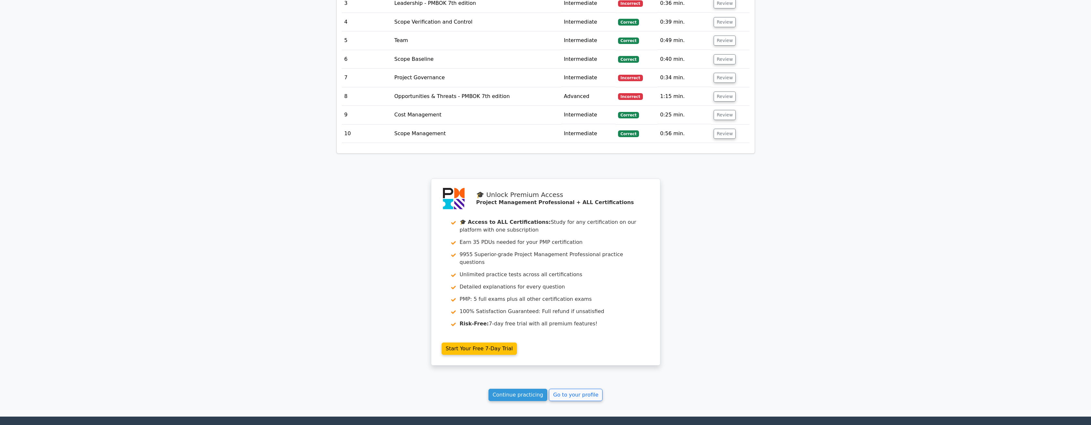
scroll to position [705, 0]
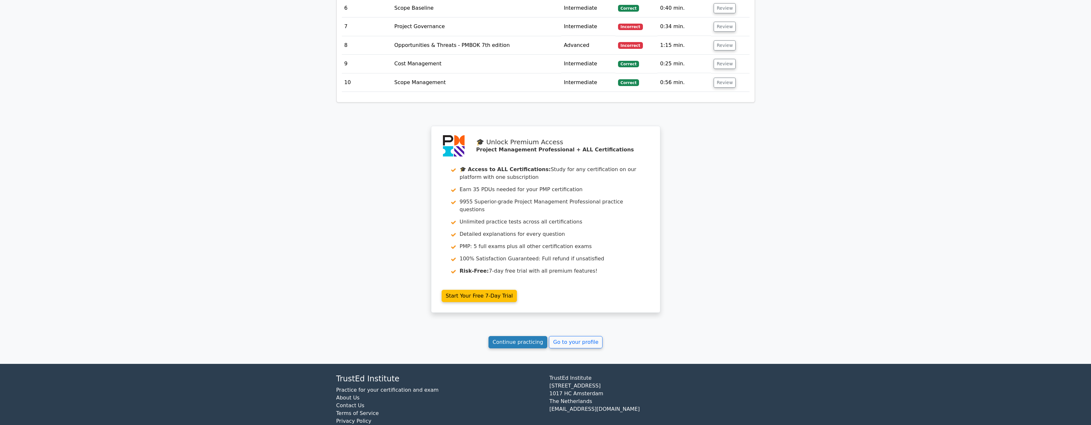
click at [524, 336] on link "Continue practicing" at bounding box center [518, 342] width 59 height 12
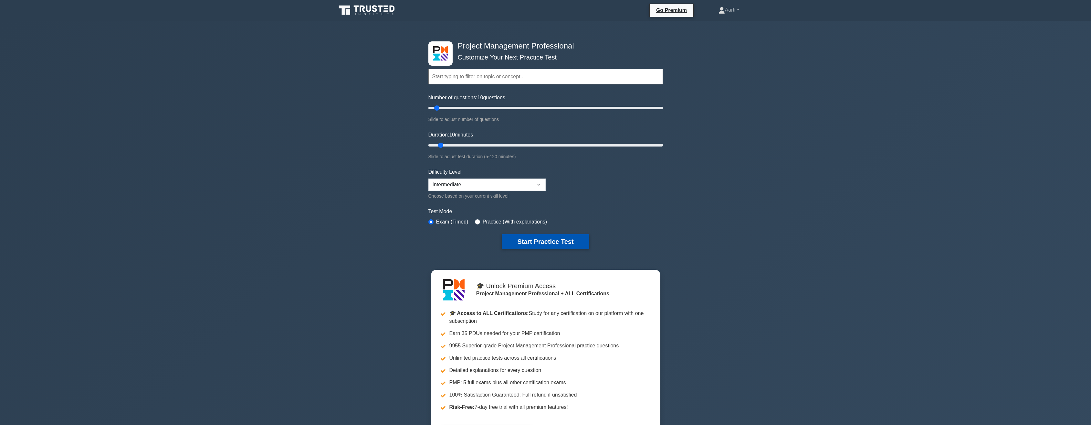
click at [544, 241] on button "Start Practice Test" at bounding box center [545, 241] width 87 height 15
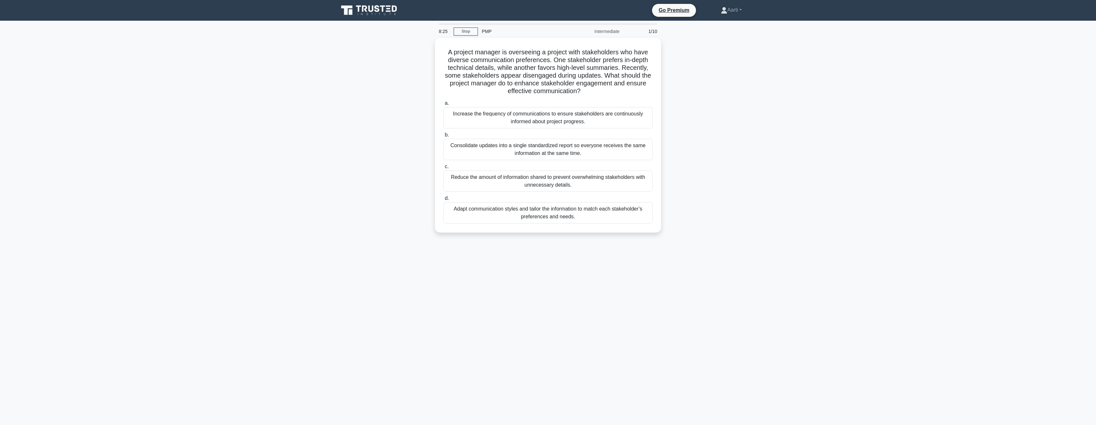
click at [580, 214] on div "Adapt communication styles and tailor the information to match each stakeholder…" at bounding box center [547, 212] width 209 height 21
click at [443, 200] on input "d. Adapt communication styles and tailor the information to match each stakehol…" at bounding box center [443, 198] width 0 height 4
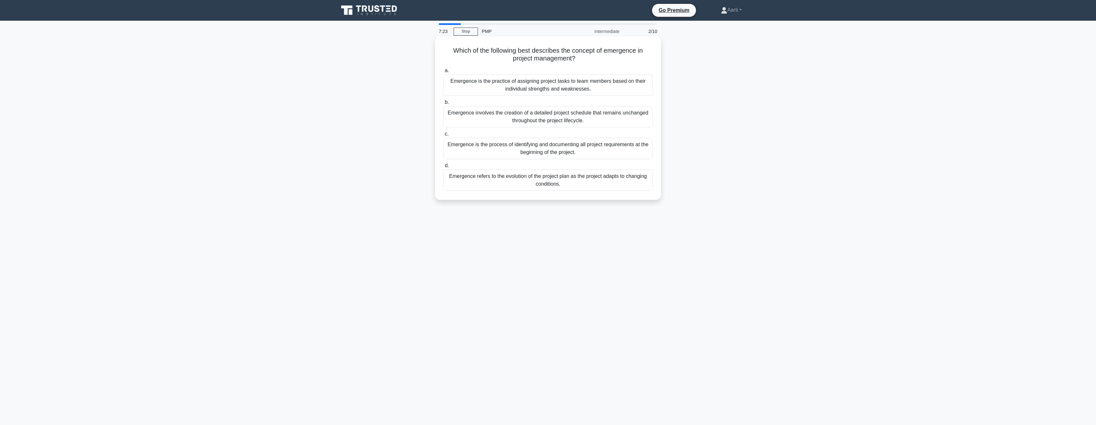
click at [515, 179] on div "Emergence refers to the evolution of the project plan as the project adapts to …" at bounding box center [547, 179] width 209 height 21
click at [443, 168] on input "d. Emergence refers to the evolution of the project plan as the project adapts …" at bounding box center [443, 166] width 0 height 4
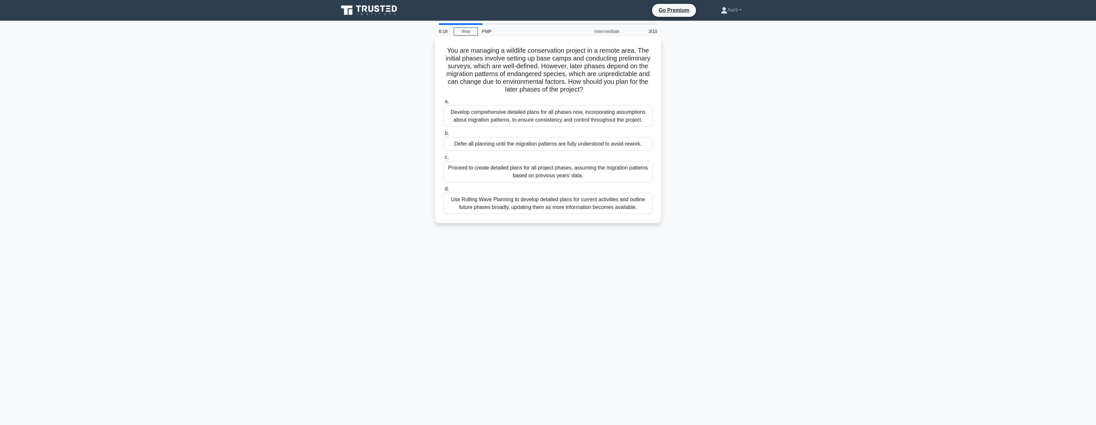
click at [526, 205] on div "Use Rolling Wave Planning to develop detailed plans for current activities and …" at bounding box center [547, 203] width 209 height 21
click at [443, 191] on input "d. Use Rolling Wave Planning to develop detailed plans for current activities a…" at bounding box center [443, 189] width 0 height 4
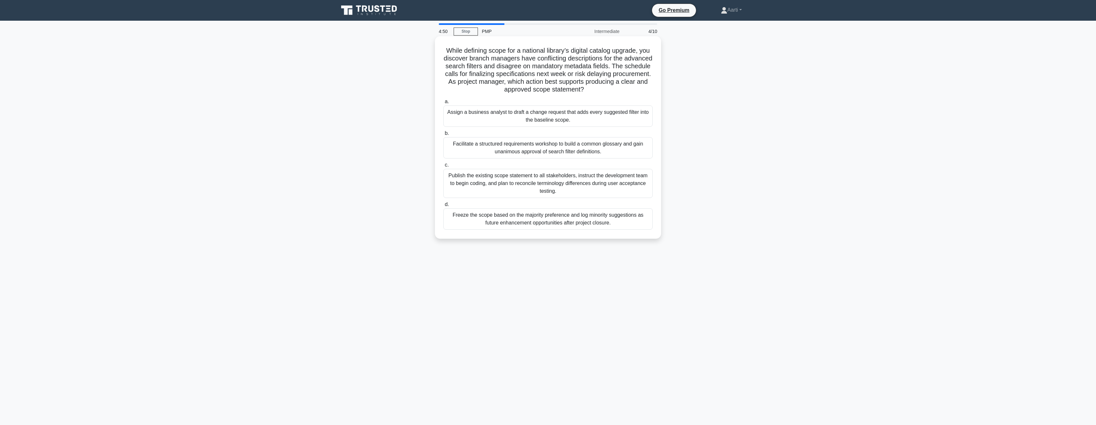
click at [560, 151] on div "Facilitate a structured requirements workshop to build a common glossary and ga…" at bounding box center [547, 147] width 209 height 21
click at [443, 135] on input "b. Facilitate a structured requirements workshop to build a common glossary and…" at bounding box center [443, 133] width 0 height 4
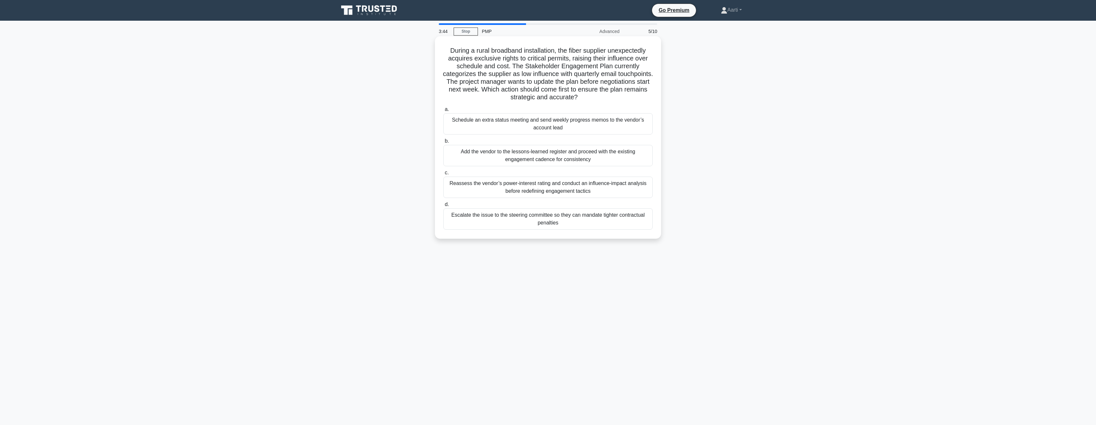
click at [519, 191] on div "Reassess the vendor’s power-interest rating and conduct an influence-impact ana…" at bounding box center [547, 186] width 209 height 21
click at [443, 175] on input "c. Reassess the vendor’s power-interest rating and conduct an influence-impact …" at bounding box center [443, 173] width 0 height 4
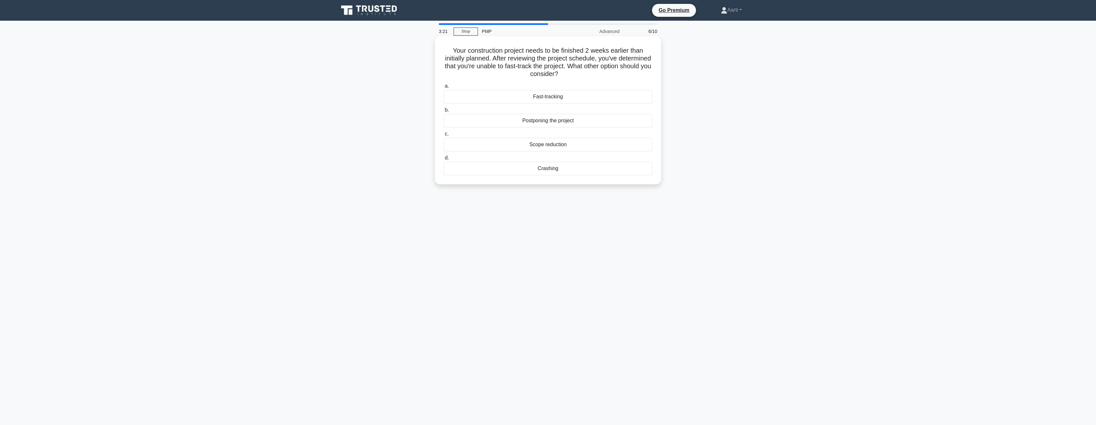
click at [550, 165] on div "Crashing" at bounding box center [547, 169] width 209 height 14
click at [443, 160] on input "d. Crashing" at bounding box center [443, 158] width 0 height 4
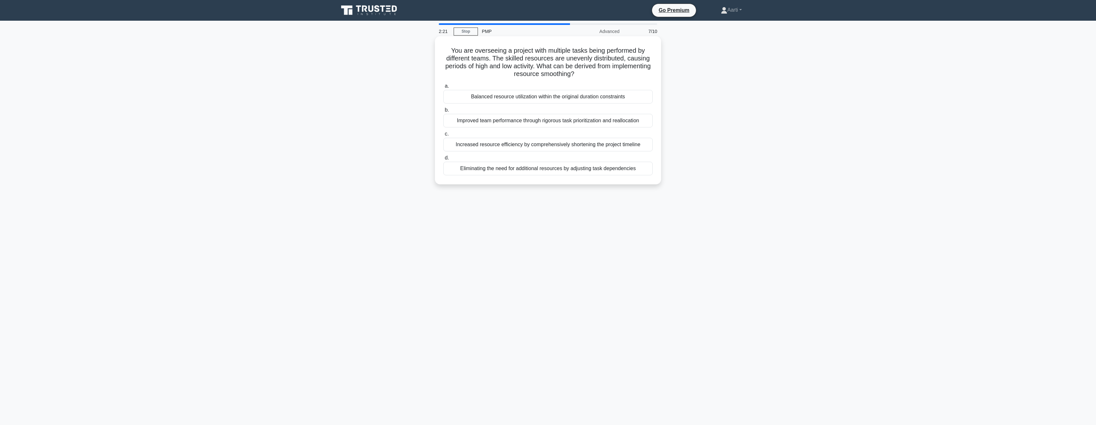
click at [560, 123] on div "Improved team performance through rigorous task prioritization and reallocation" at bounding box center [547, 121] width 209 height 14
click at [473, 123] on div "Improved team performance through rigorous task prioritization and reallocation" at bounding box center [547, 121] width 209 height 14
click at [443, 112] on input "b. Improved team performance through rigorous task prioritization and reallocat…" at bounding box center [443, 110] width 0 height 4
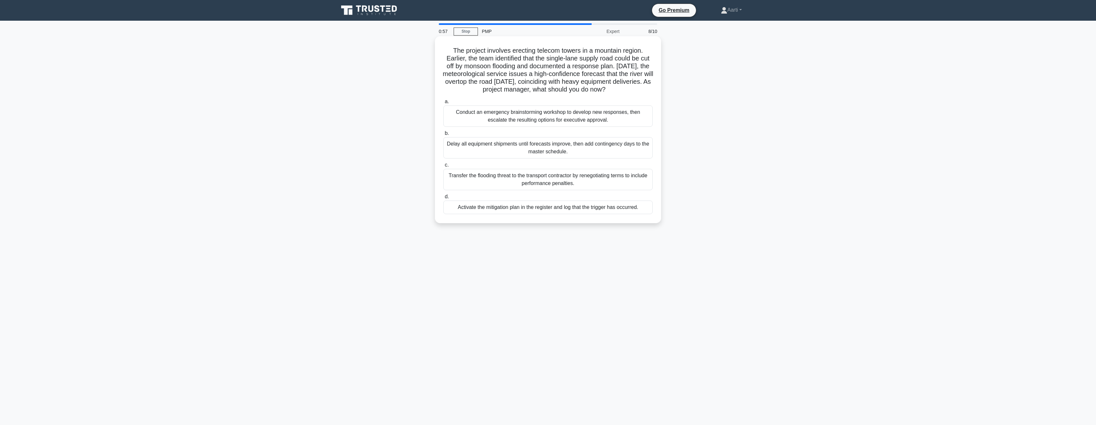
click at [524, 117] on div "Conduct an emergency brainstorming workshop to develop new responses, then esca…" at bounding box center [547, 115] width 209 height 21
click at [443, 104] on input "a. Conduct an emergency brainstorming workshop to develop new responses, then e…" at bounding box center [443, 102] width 0 height 4
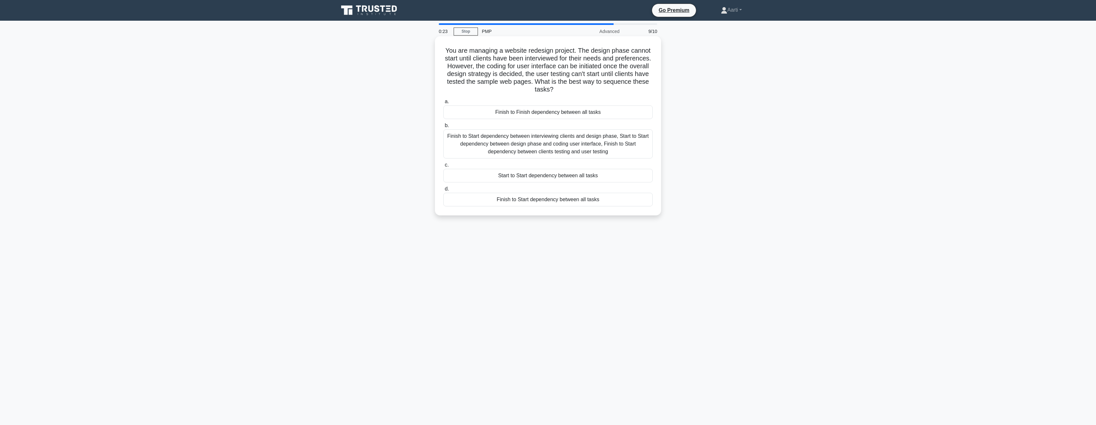
click at [513, 143] on div "Finish to Start dependency between interviewing clients and design phase, Start…" at bounding box center [547, 143] width 209 height 29
click at [443, 128] on input "b. Finish to Start dependency between interviewing clients and design phase, St…" at bounding box center [443, 125] width 0 height 4
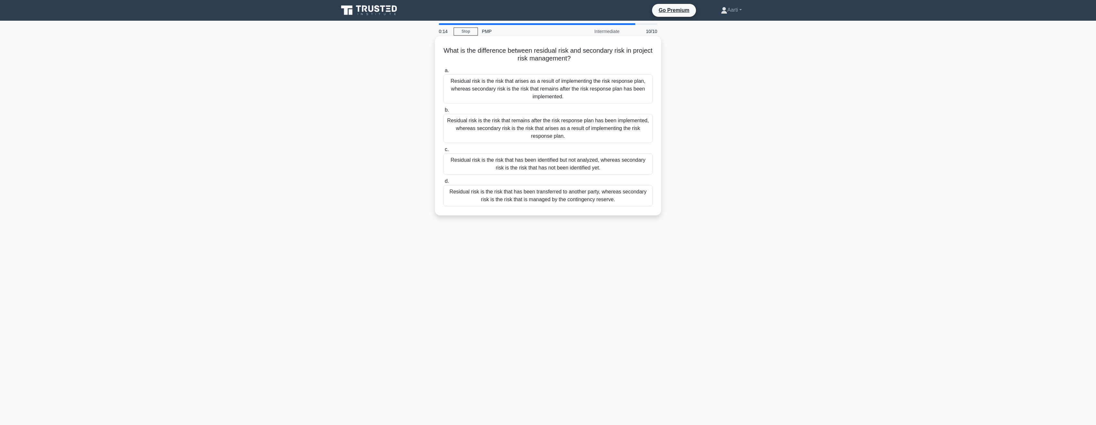
click at [513, 90] on div "Residual risk is the risk that arises as a result of implementing the risk resp…" at bounding box center [547, 88] width 209 height 29
click at [443, 73] on input "a. Residual risk is the risk that arises as a result of implementing the risk r…" at bounding box center [443, 71] width 0 height 4
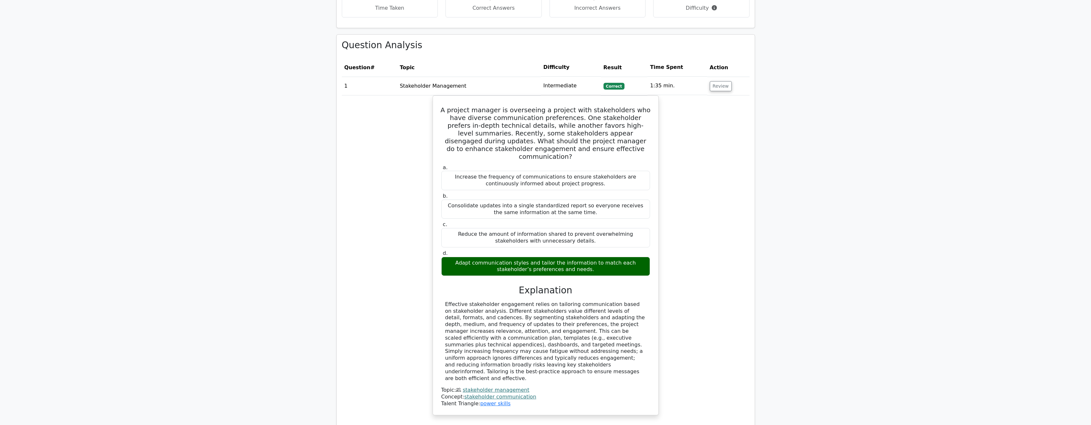
scroll to position [549, 0]
click at [722, 82] on button "Review" at bounding box center [721, 87] width 22 height 10
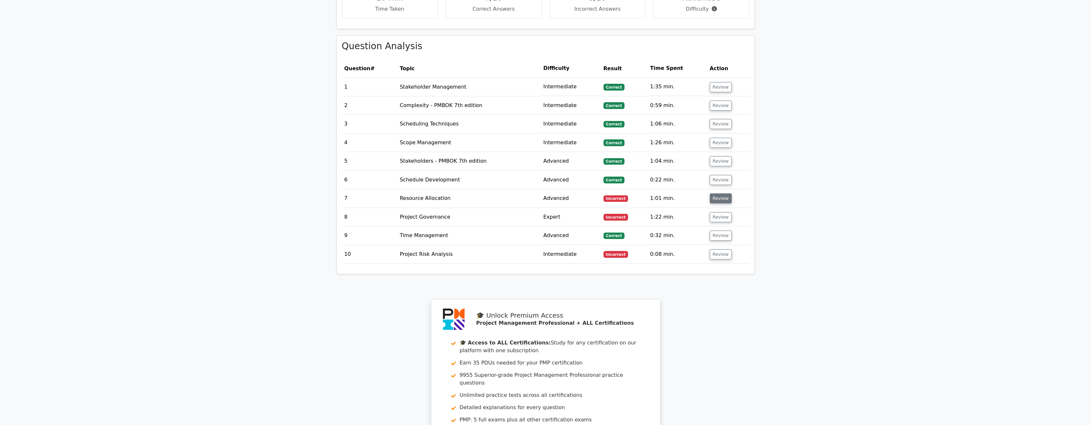
click at [724, 193] on button "Review" at bounding box center [721, 198] width 22 height 10
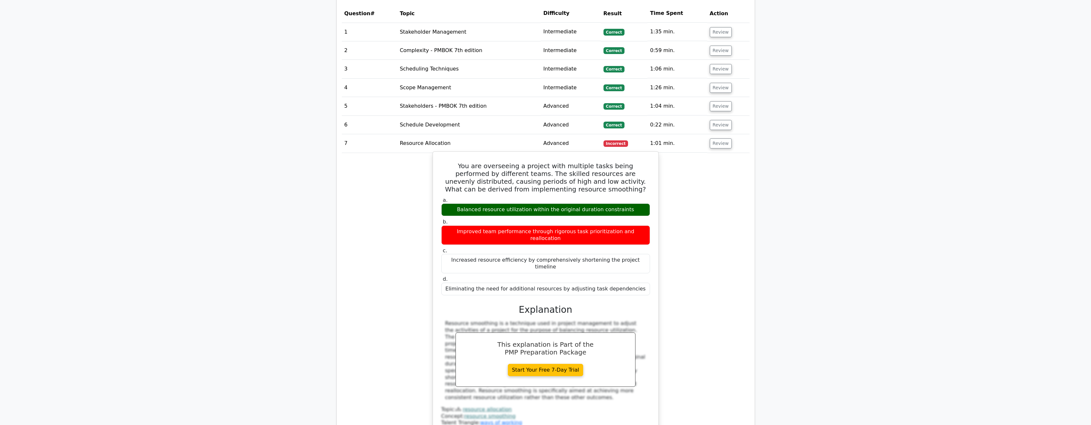
scroll to position [614, 0]
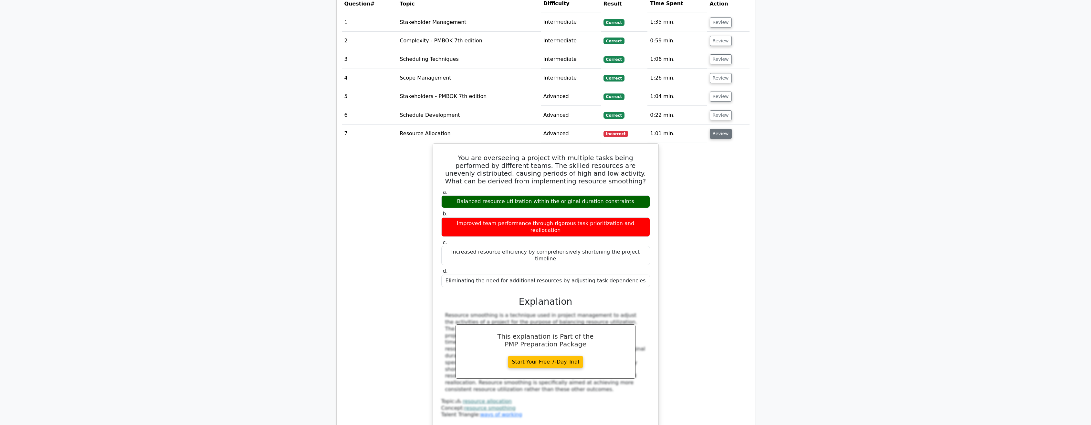
click at [721, 129] on button "Review" at bounding box center [721, 134] width 22 height 10
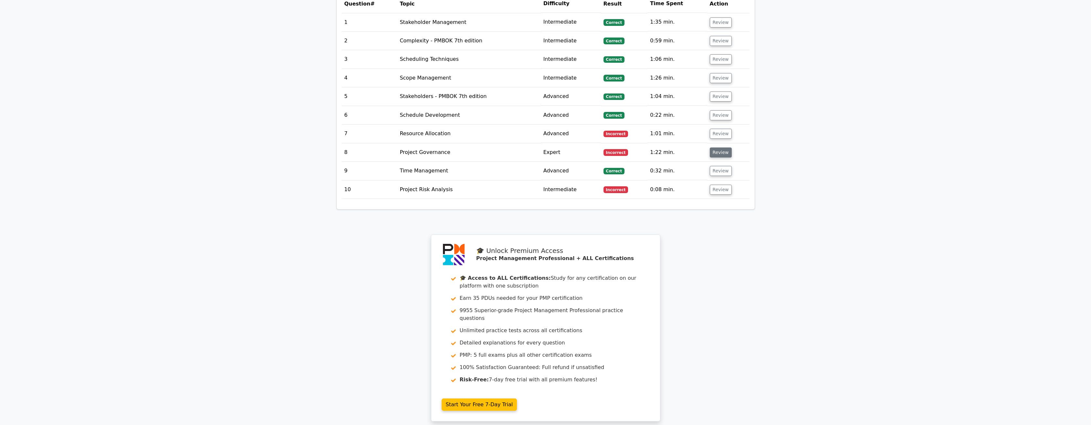
click at [716, 147] on button "Review" at bounding box center [721, 152] width 22 height 10
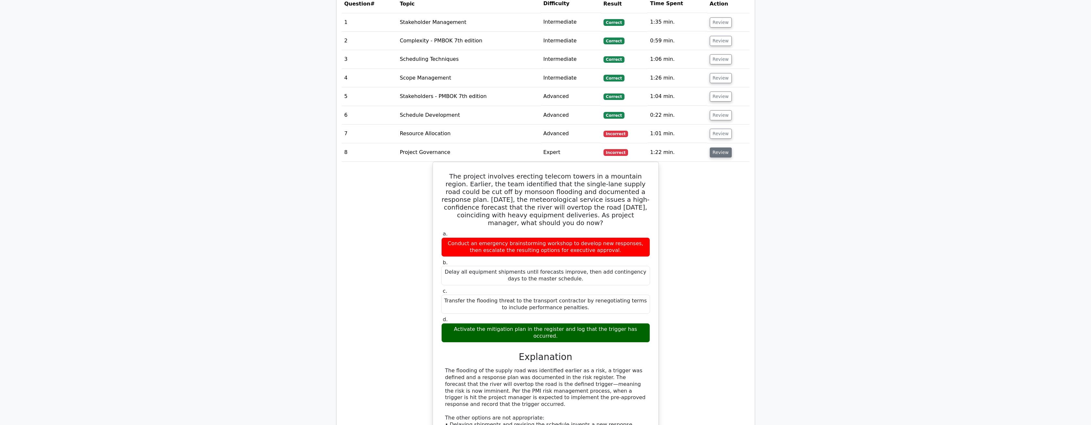
click at [719, 147] on button "Review" at bounding box center [721, 152] width 22 height 10
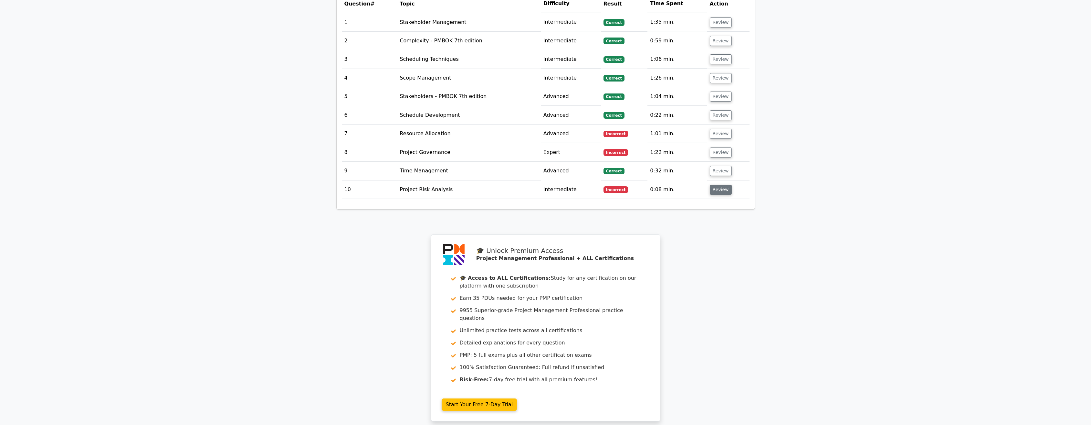
click at [723, 185] on button "Review" at bounding box center [721, 190] width 22 height 10
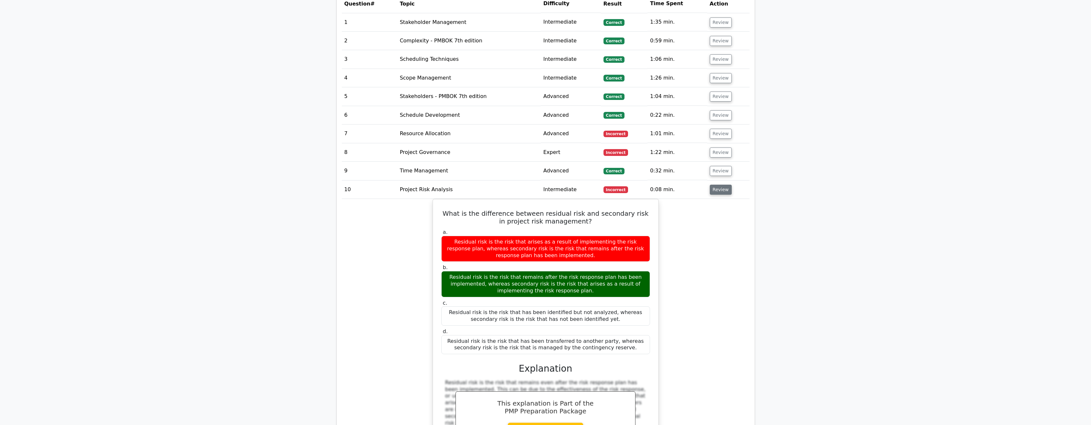
click at [718, 185] on button "Review" at bounding box center [721, 190] width 22 height 10
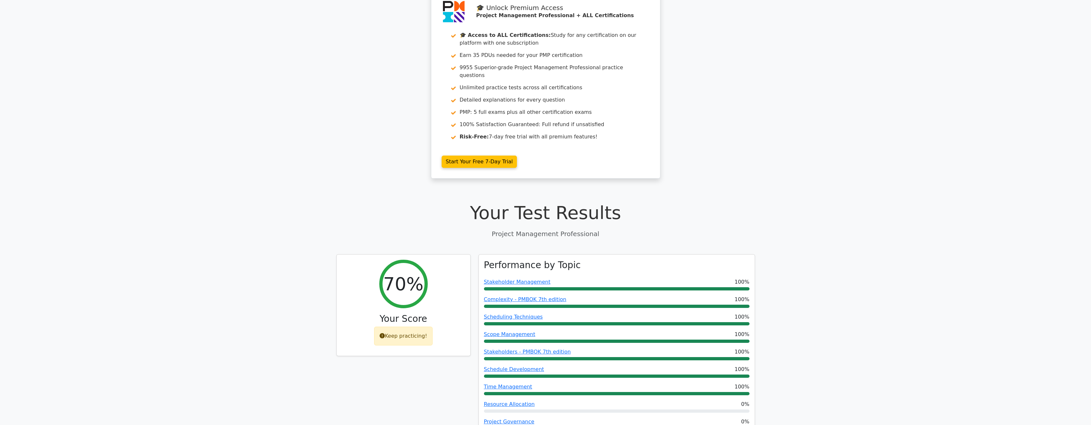
scroll to position [0, 0]
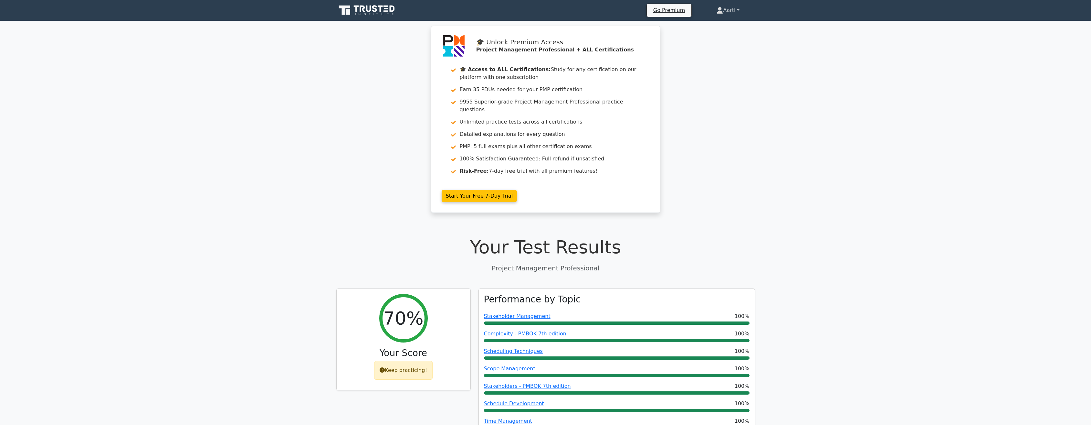
click at [739, 8] on link "Aarti" at bounding box center [728, 10] width 54 height 13
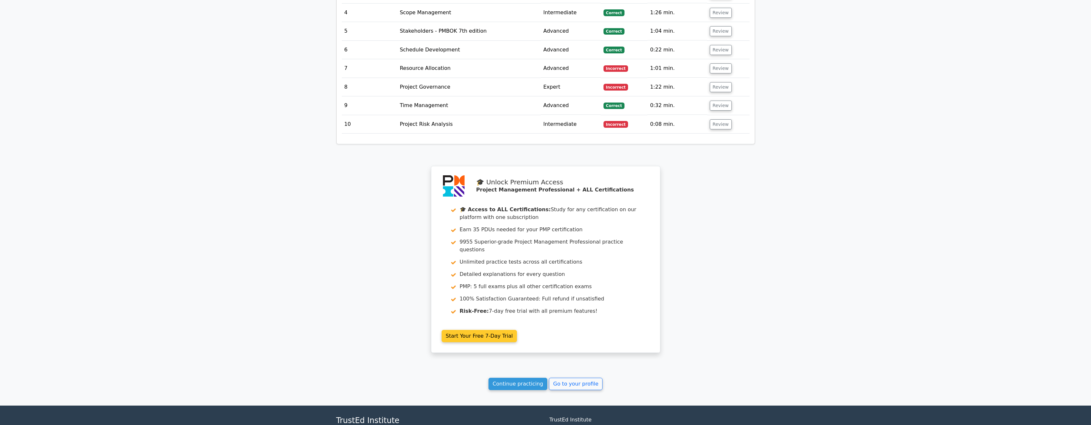
scroll to position [723, 0]
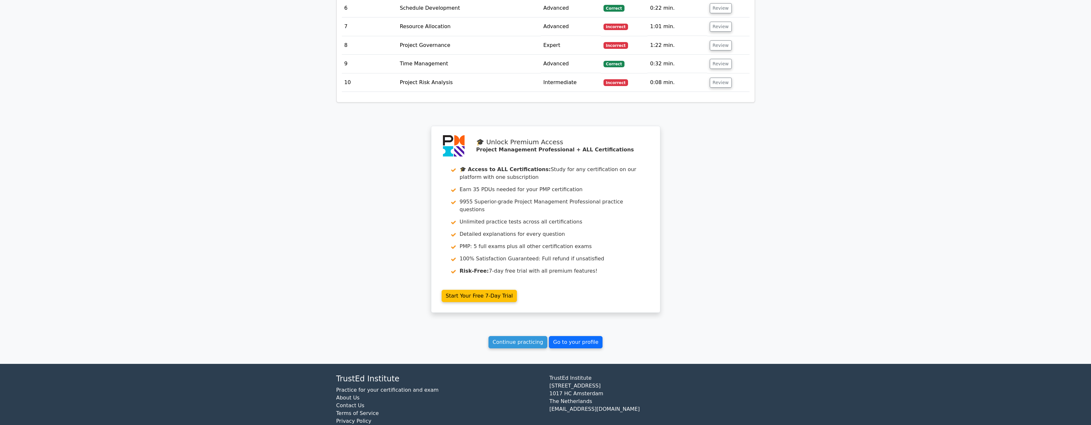
drag, startPoint x: 571, startPoint y: 325, endPoint x: 571, endPoint y: 321, distance: 4.2
click at [571, 336] on link "Go to your profile" at bounding box center [576, 342] width 54 height 12
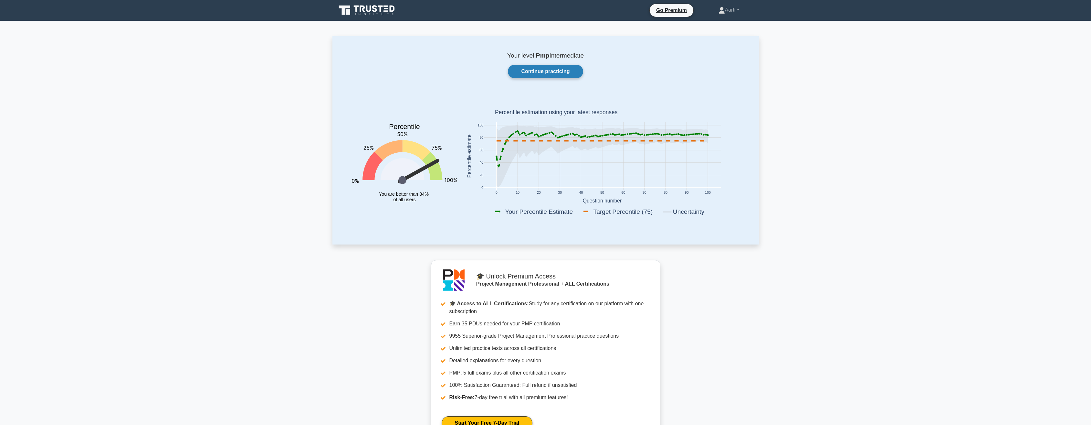
click at [538, 73] on link "Continue practicing" at bounding box center [545, 72] width 75 height 14
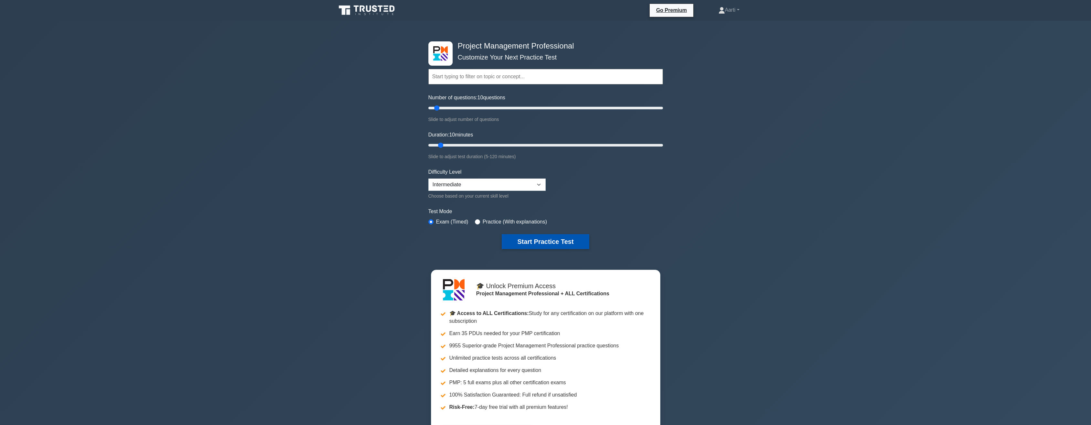
click at [528, 240] on button "Start Practice Test" at bounding box center [545, 241] width 87 height 15
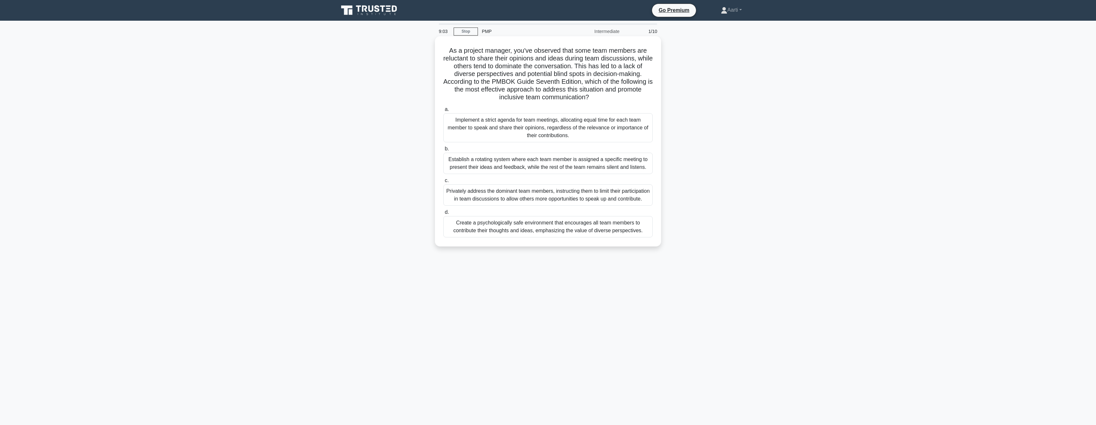
click at [506, 237] on div "Create a psychologically safe environment that encourages all team members to c…" at bounding box center [547, 226] width 209 height 21
click at [443, 214] on input "d. Create a psychologically safe environment that encourages all team members t…" at bounding box center [443, 212] width 0 height 4
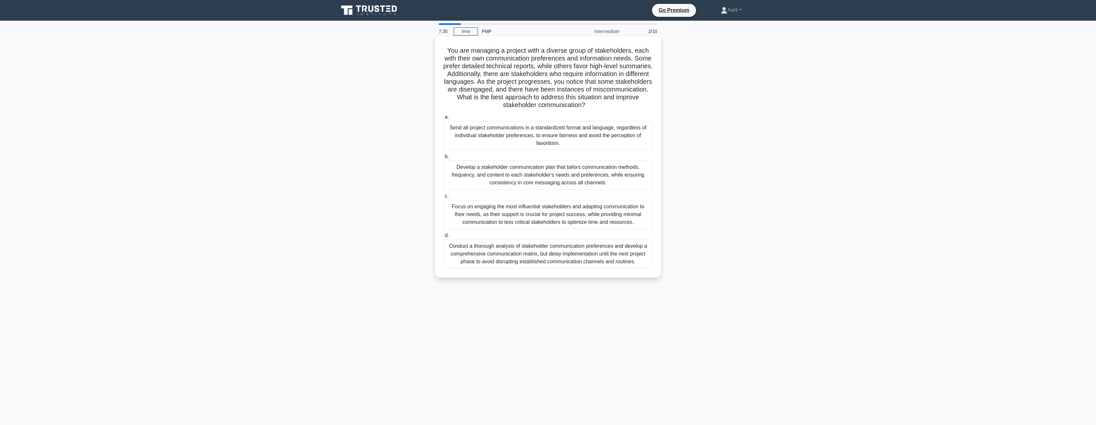
click at [560, 171] on div "Develop a stakeholder communication plan that tailors communication methods, fr…" at bounding box center [547, 174] width 209 height 29
click at [443, 159] on input "b. Develop a stakeholder communication plan that tailors communication methods,…" at bounding box center [443, 156] width 0 height 4
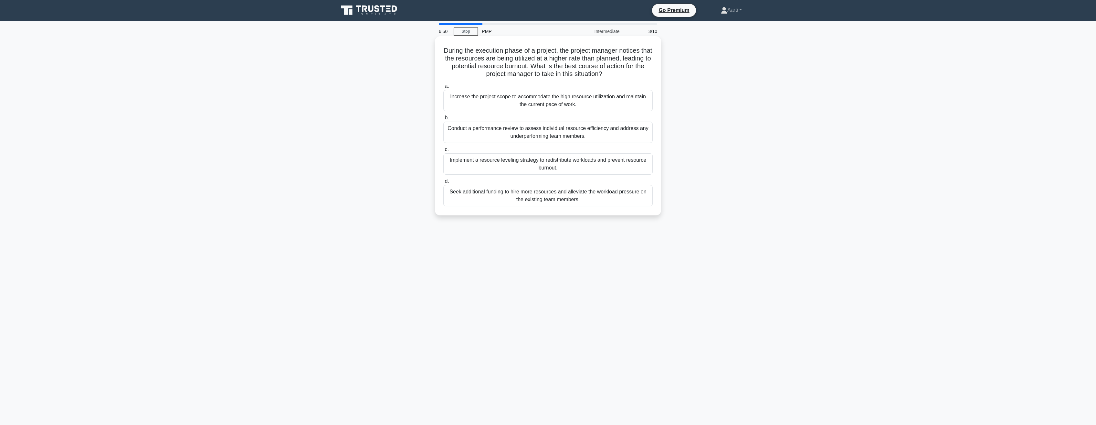
click at [512, 163] on div "Implement a resource leveling strategy to redistribute workloads and prevent re…" at bounding box center [547, 163] width 209 height 21
click at [443, 152] on input "c. Implement a resource leveling strategy to redistribute workloads and prevent…" at bounding box center [443, 149] width 0 height 4
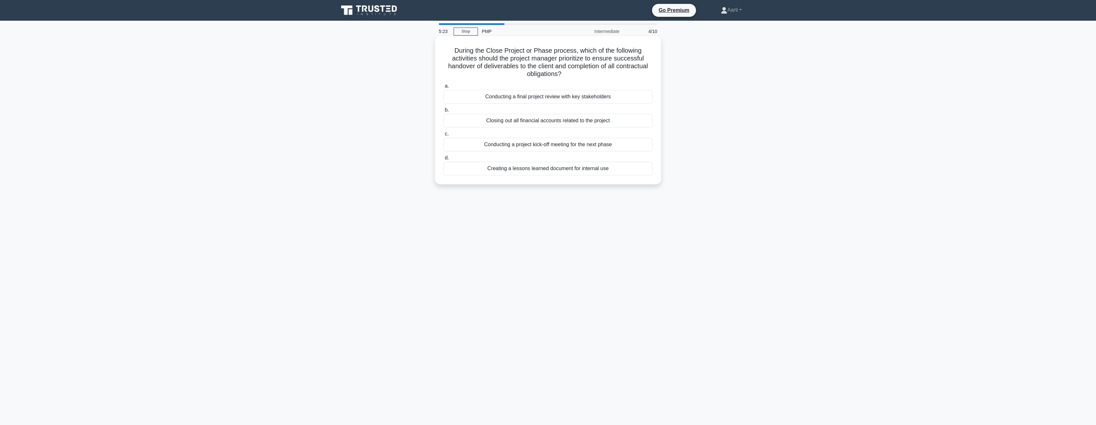
click at [536, 98] on div "Conducting a final project review with key stakeholders" at bounding box center [547, 97] width 209 height 14
click at [443, 88] on input "a. Conducting a final project review with key stakeholders" at bounding box center [443, 86] width 0 height 4
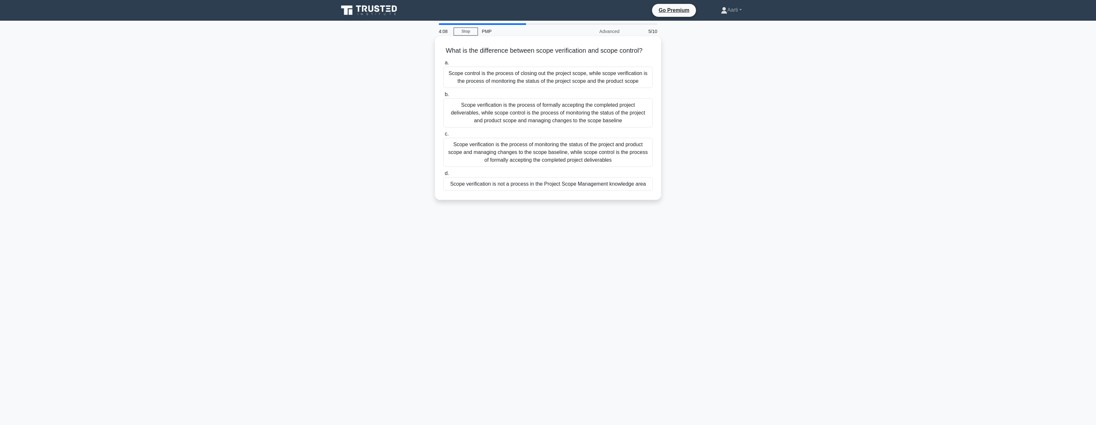
click at [535, 124] on div "Scope verification is the process of formally accepting the completed project d…" at bounding box center [547, 112] width 209 height 29
click at [443, 97] on input "b. Scope verification is the process of formally accepting the completed projec…" at bounding box center [443, 94] width 0 height 4
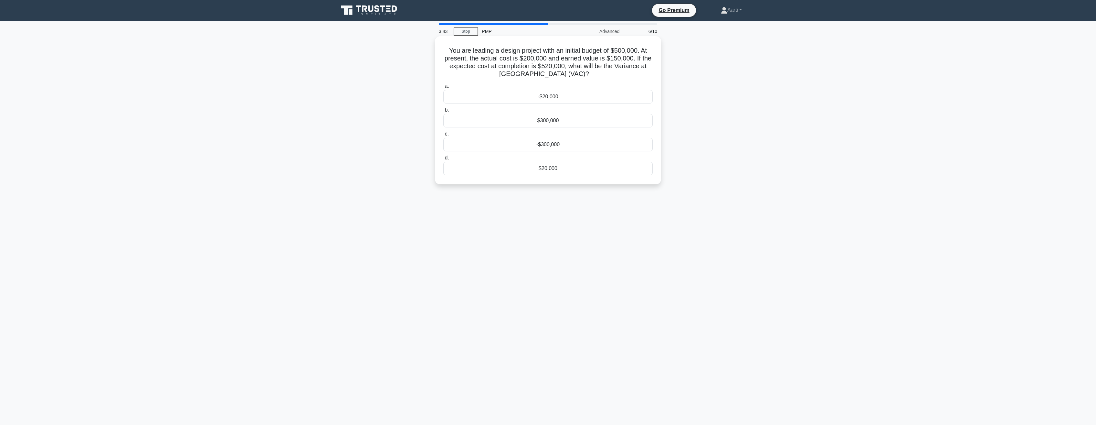
click at [550, 100] on div "-$20,000" at bounding box center [547, 97] width 209 height 14
click at [443, 88] on input "a. -$20,000" at bounding box center [443, 86] width 0 height 4
click at [532, 121] on div "4 hours" at bounding box center [547, 121] width 209 height 14
click at [443, 112] on input "b. 4 hours" at bounding box center [443, 110] width 0 height 4
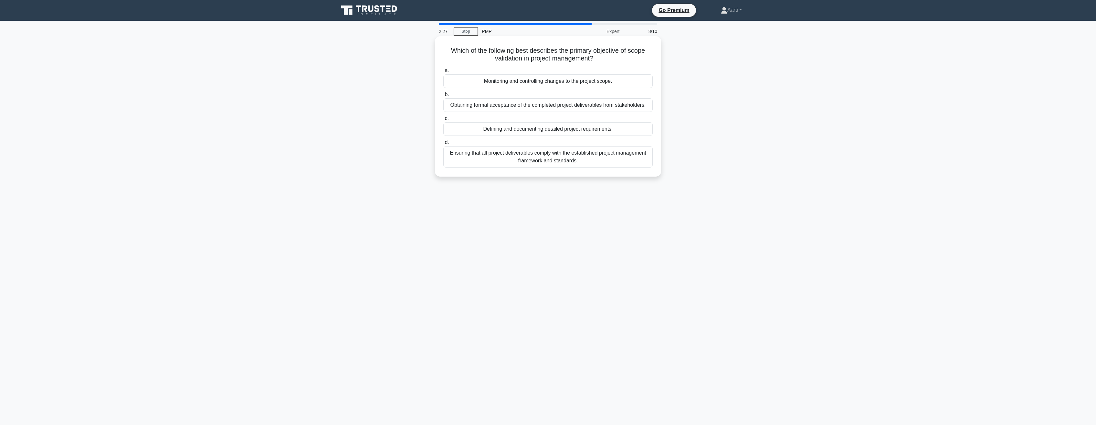
click at [542, 158] on div "Ensuring that all project deliverables comply with the established project mana…" at bounding box center [547, 156] width 209 height 21
click at [443, 144] on input "d. Ensuring that all project deliverables comply with the established project m…" at bounding box center [443, 142] width 0 height 4
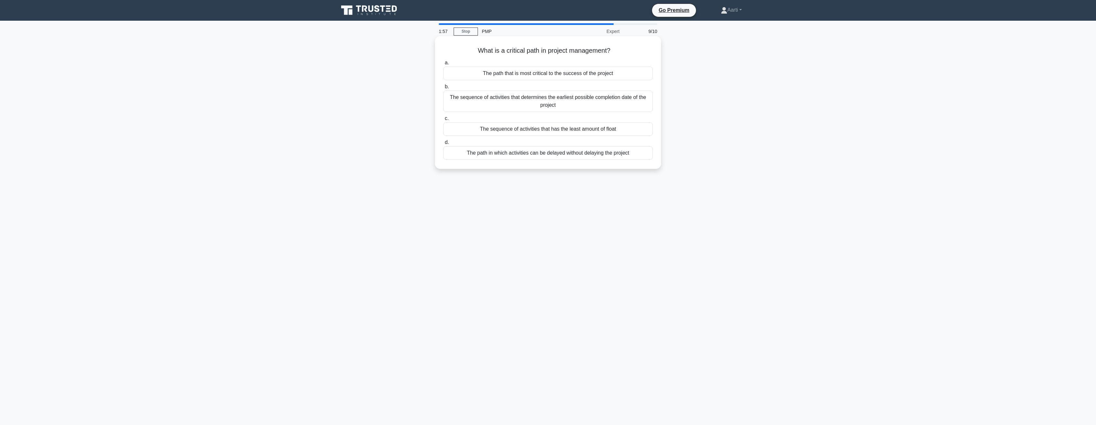
click at [574, 74] on div "The path that is most critical to the success of the project" at bounding box center [547, 74] width 209 height 14
click at [443, 65] on input "a. The path that is most critical to the success of the project" at bounding box center [443, 63] width 0 height 4
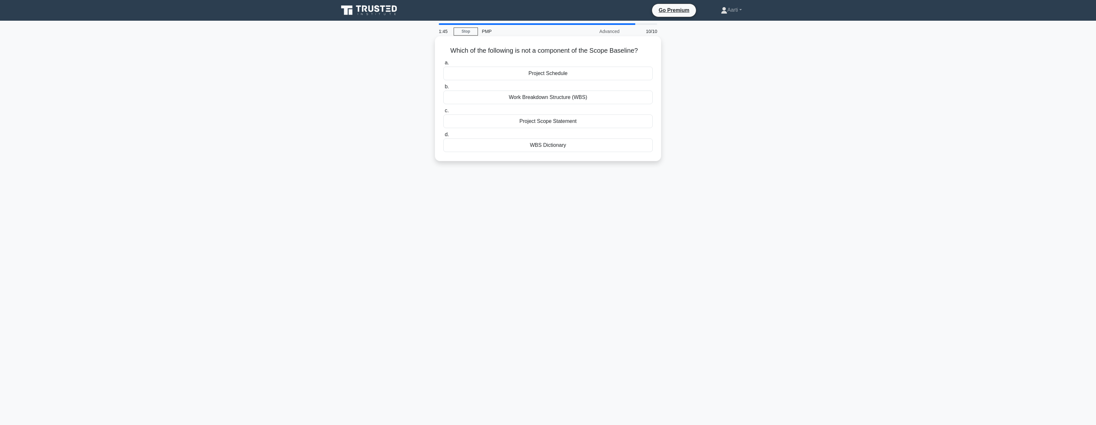
click at [547, 74] on div "Project Schedule" at bounding box center [547, 74] width 209 height 14
click at [443, 65] on input "a. Project Schedule" at bounding box center [443, 63] width 0 height 4
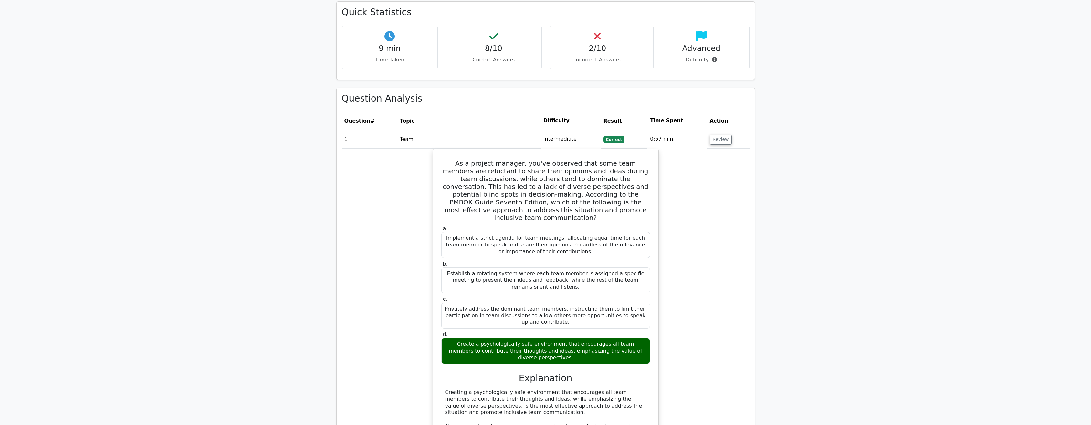
scroll to position [452, 0]
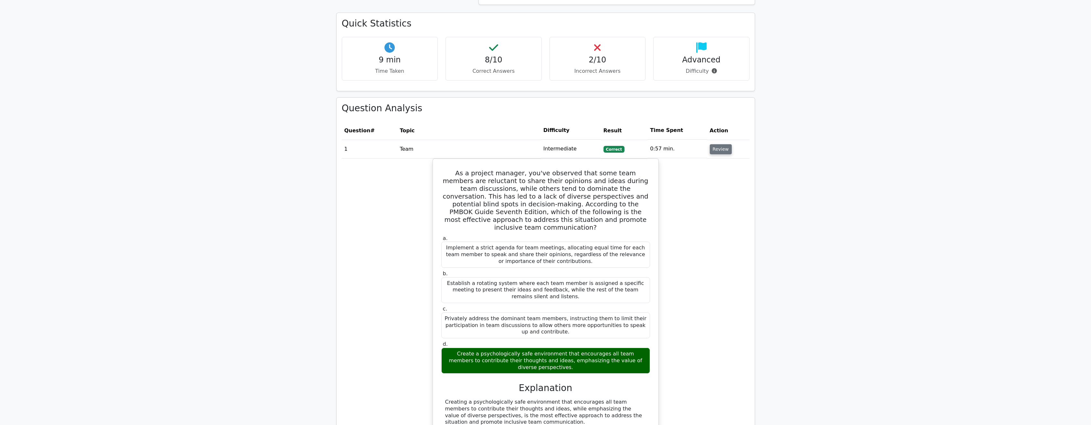
click at [721, 144] on button "Review" at bounding box center [721, 149] width 22 height 10
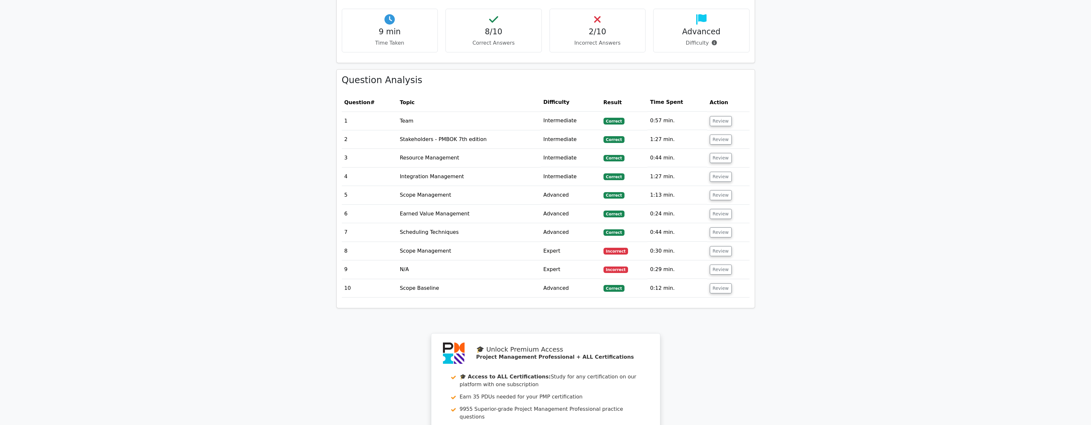
scroll to position [517, 0]
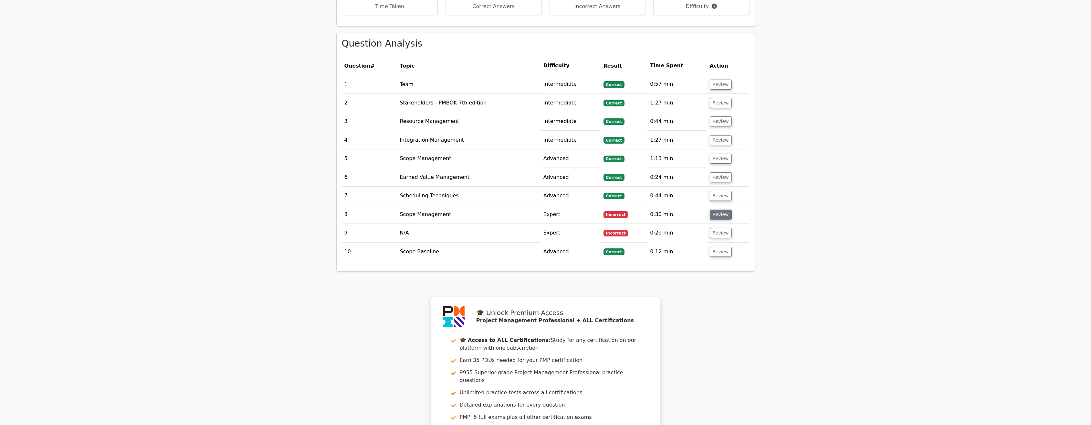
click at [716, 209] on button "Review" at bounding box center [721, 214] width 22 height 10
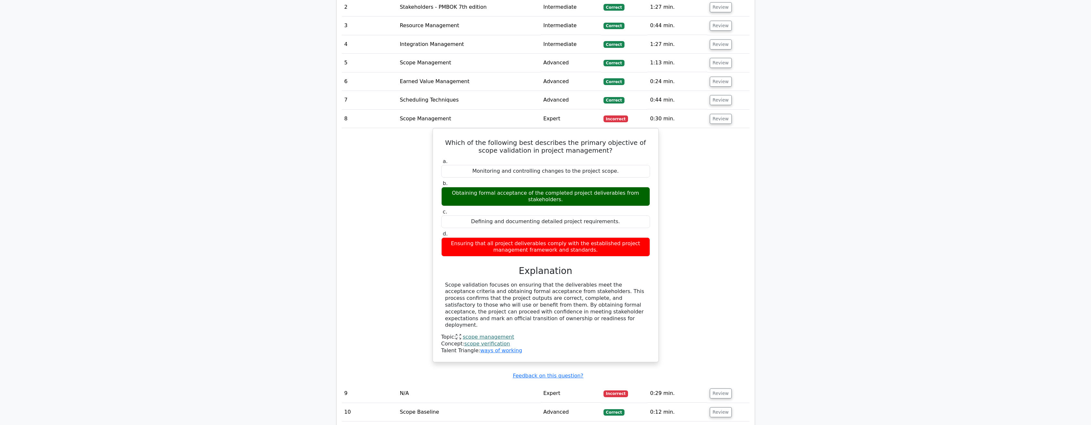
scroll to position [646, 0]
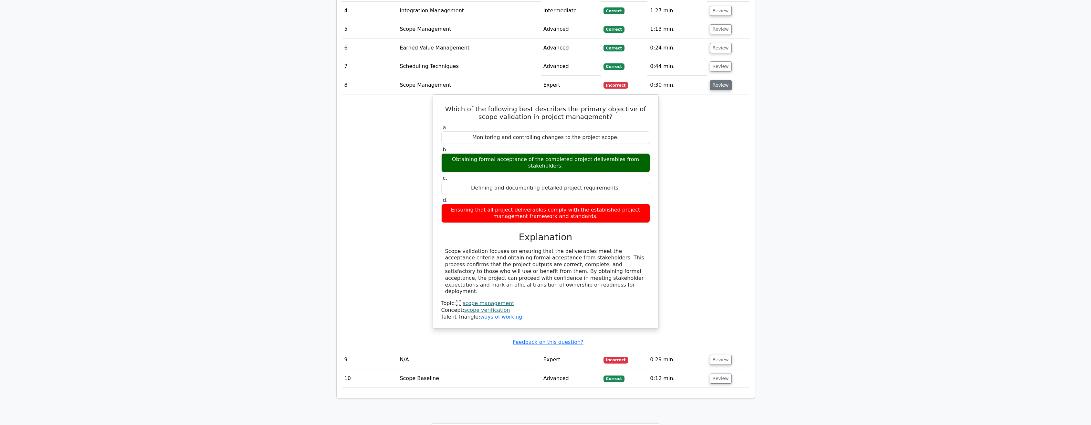
click at [713, 80] on button "Review" at bounding box center [721, 85] width 22 height 10
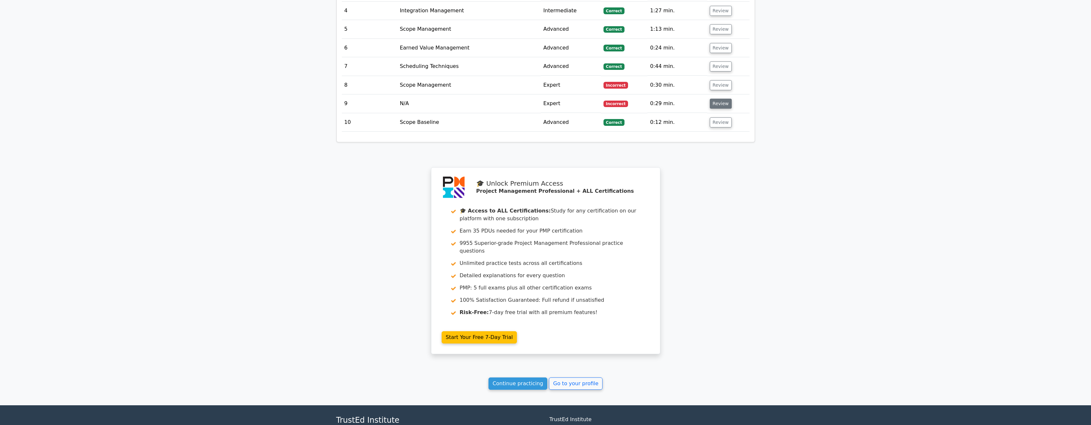
click at [716, 99] on button "Review" at bounding box center [721, 104] width 22 height 10
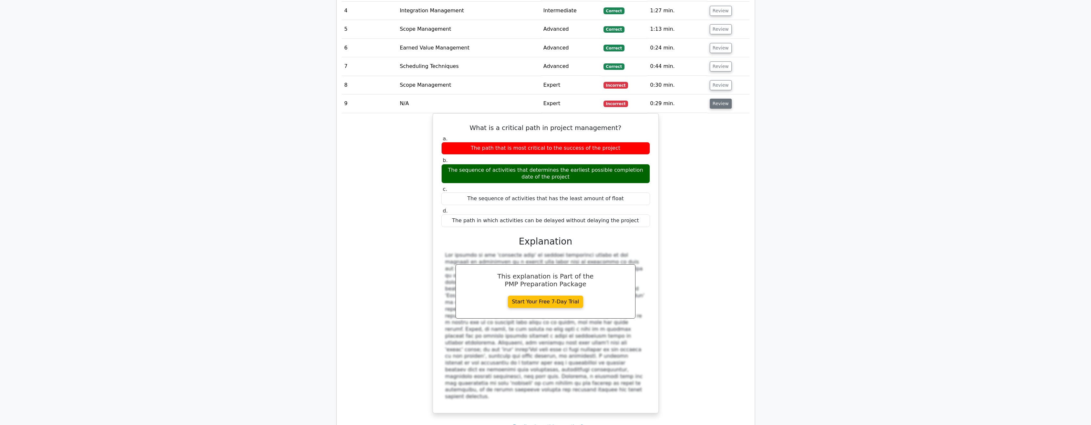
click at [721, 99] on button "Review" at bounding box center [721, 104] width 22 height 10
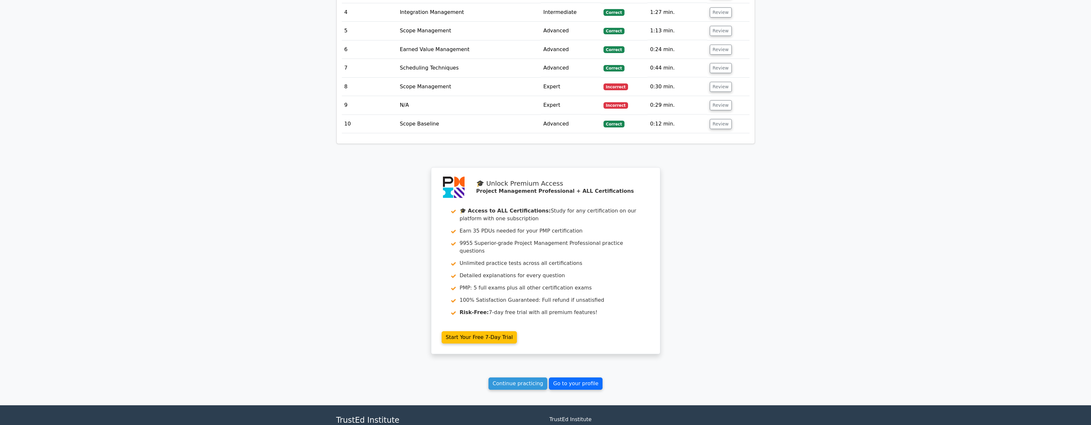
click at [572, 377] on link "Go to your profile" at bounding box center [576, 383] width 54 height 12
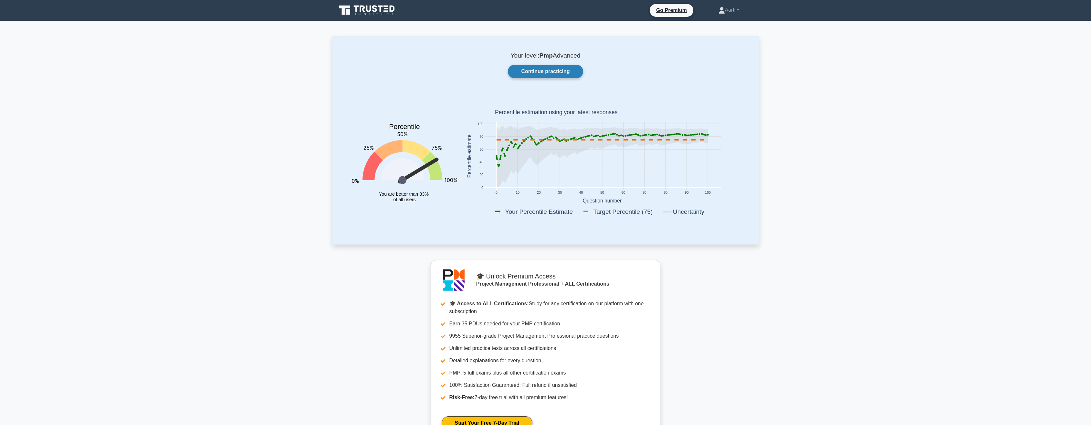
click at [545, 70] on link "Continue practicing" at bounding box center [545, 72] width 75 height 14
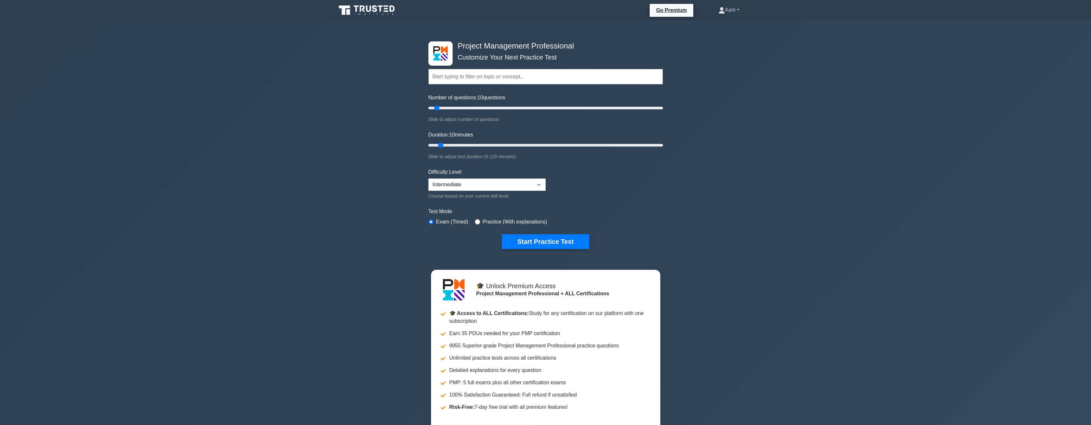
click at [737, 9] on link "Aarti" at bounding box center [729, 10] width 52 height 13
click at [717, 34] on link "Settings" at bounding box center [729, 35] width 51 height 10
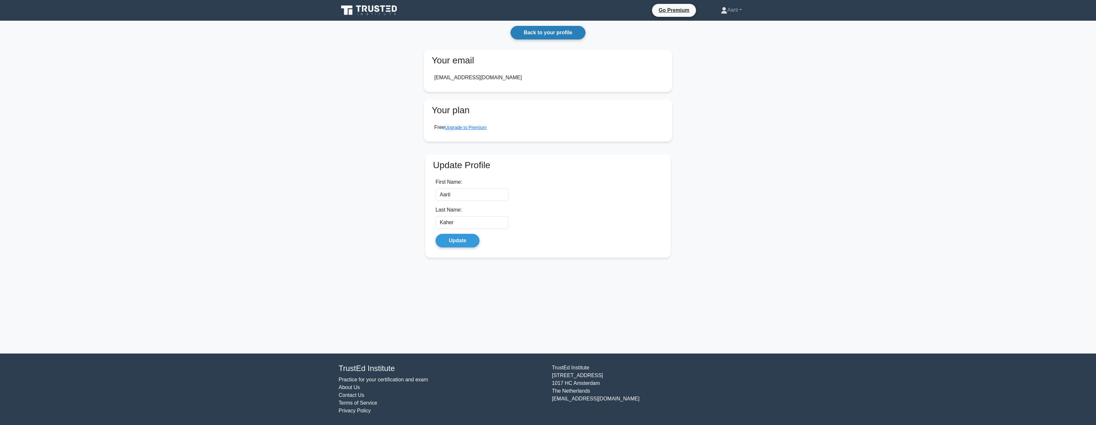
click at [552, 30] on link "Back to your profile" at bounding box center [548, 33] width 75 height 14
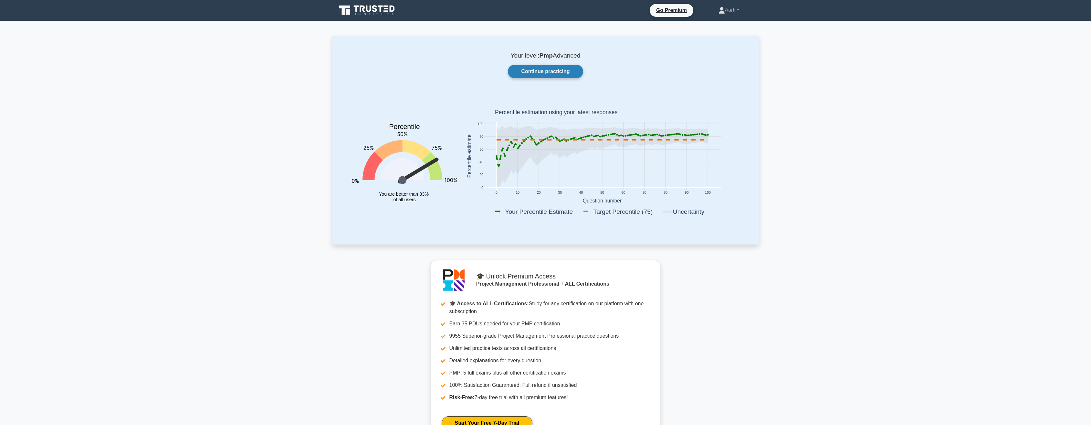
click at [557, 69] on link "Continue practicing" at bounding box center [545, 72] width 75 height 14
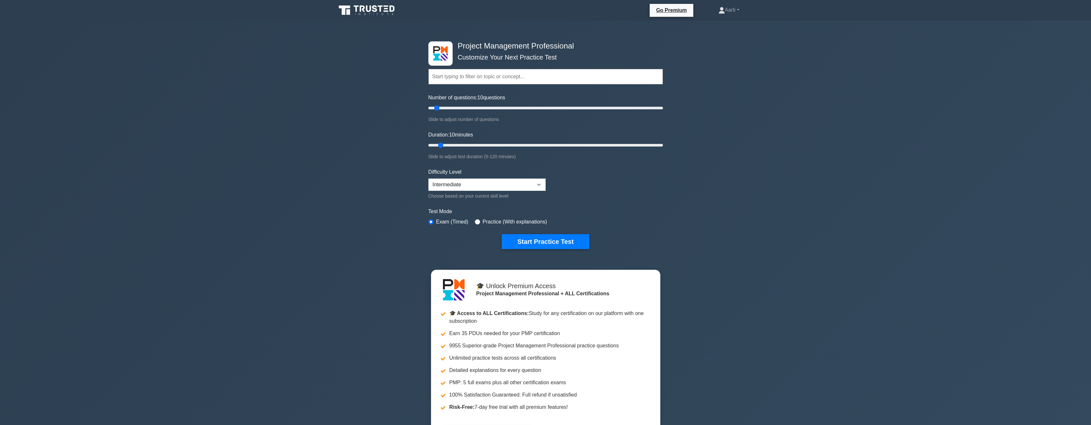
click at [868, 153] on div "Project Management Professional Customize Your Next Practice Test Topics Scope …" at bounding box center [545, 239] width 1091 height 437
